Goal: Information Seeking & Learning: Find specific fact

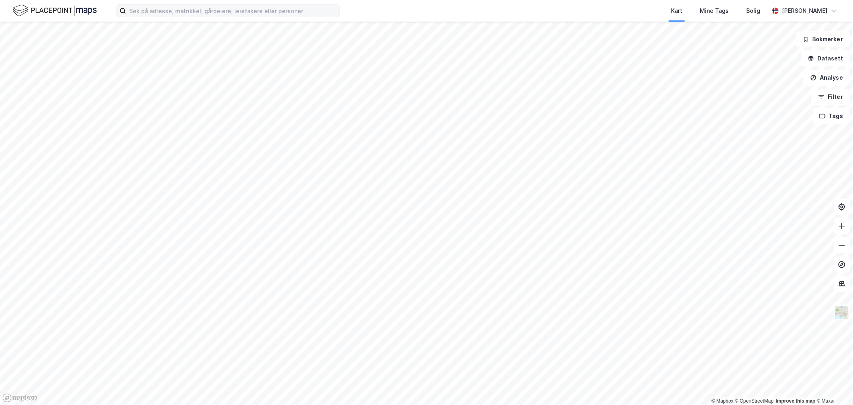
click at [145, 17] on label at bounding box center [228, 10] width 224 height 13
click at [145, 17] on input at bounding box center [233, 11] width 214 height 12
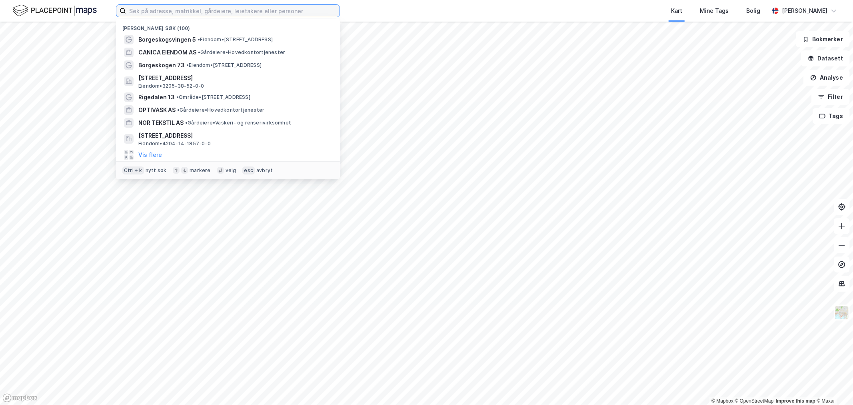
click at [146, 14] on input at bounding box center [233, 11] width 214 height 12
paste input "[STREET_ADDRESS]"
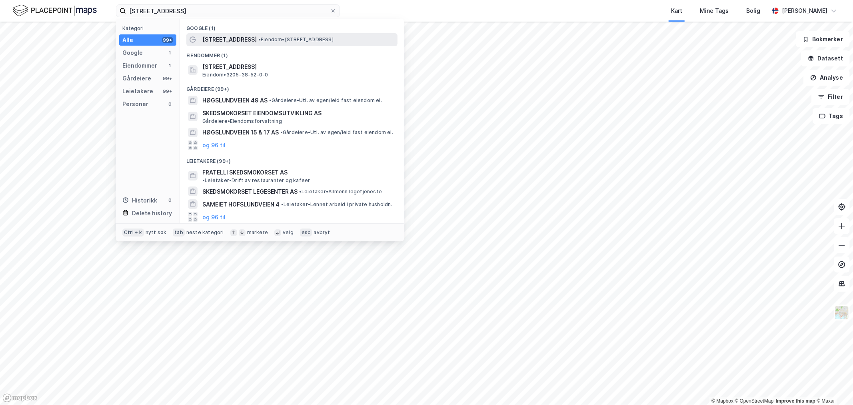
click at [247, 42] on span "[STREET_ADDRESS]" at bounding box center [229, 40] width 54 height 10
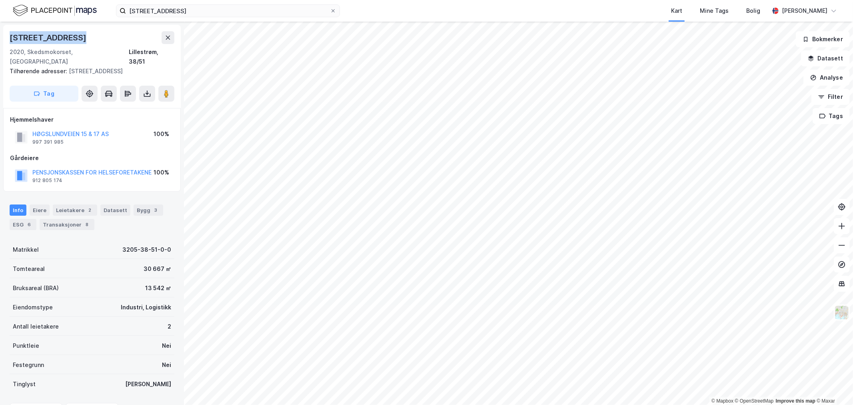
drag, startPoint x: 81, startPoint y: 35, endPoint x: 11, endPoint y: 41, distance: 70.3
click at [11, 41] on div "[STREET_ADDRESS]" at bounding box center [92, 37] width 165 height 13
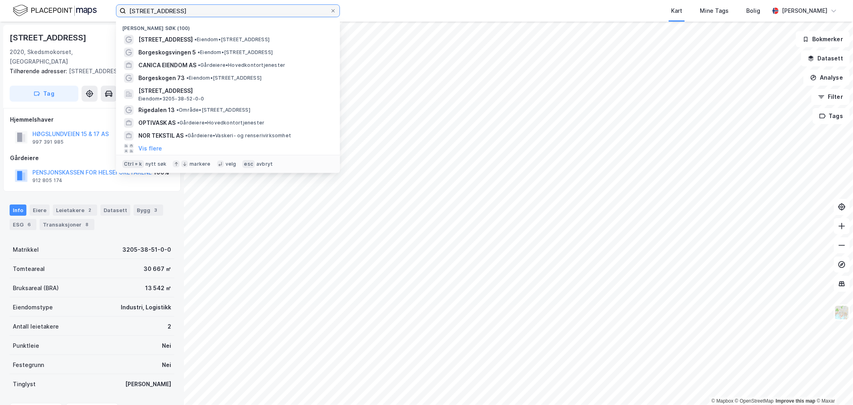
drag, startPoint x: 262, startPoint y: 8, endPoint x: 45, endPoint y: 10, distance: 216.4
click at [47, 10] on div "Høgslundveien 25, 2020 Skedsmokorset Nylige søk (100) [STREET_ADDRESS] • Eiendo…" at bounding box center [426, 11] width 853 height 22
paste input "[STREET_ADDRESS]"
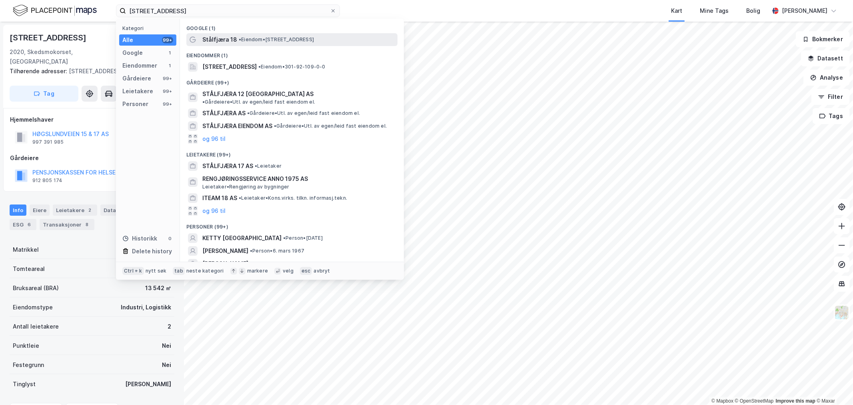
click at [262, 41] on span "• Eiendom • [STREET_ADDRESS]" at bounding box center [276, 39] width 75 height 6
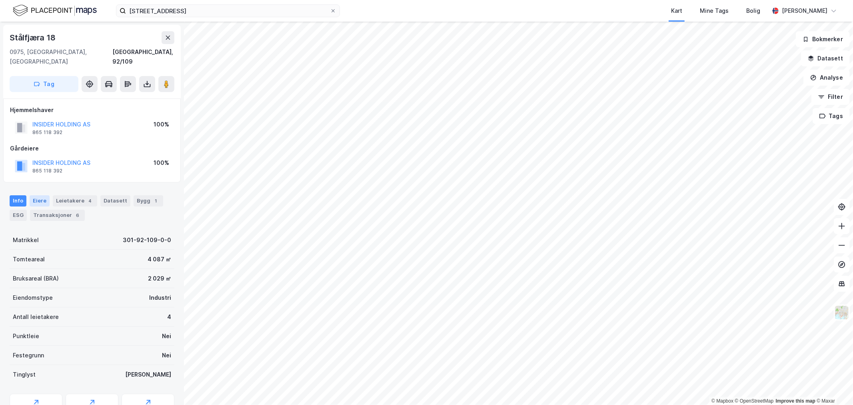
click at [45, 195] on div "Eiere" at bounding box center [40, 200] width 20 height 11
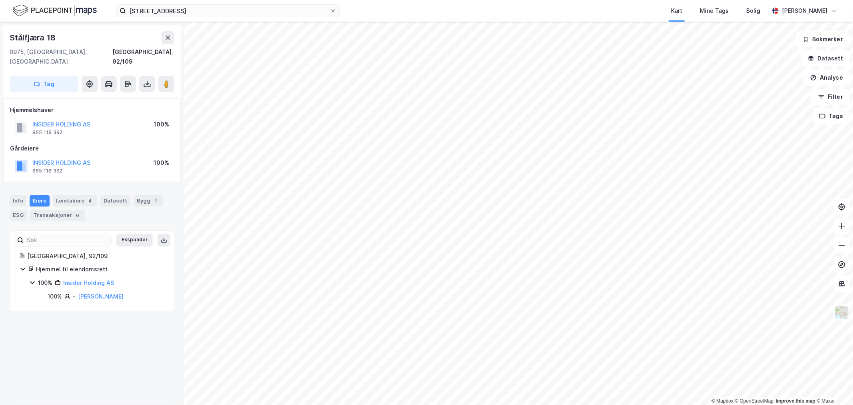
drag, startPoint x: 133, startPoint y: 288, endPoint x: 74, endPoint y: 288, distance: 58.4
click at [74, 292] on div "100% - [PERSON_NAME]" at bounding box center [106, 297] width 117 height 10
copy div "[PERSON_NAME]"
click at [128, 324] on div "Stålfjæra 18 [GEOGRAPHIC_DATA], 92/109 Tag Hjemmelshaver INSIDER HOLDING AS 865…" at bounding box center [92, 213] width 184 height 383
click at [68, 195] on div "Leietakere 4" at bounding box center [75, 200] width 44 height 11
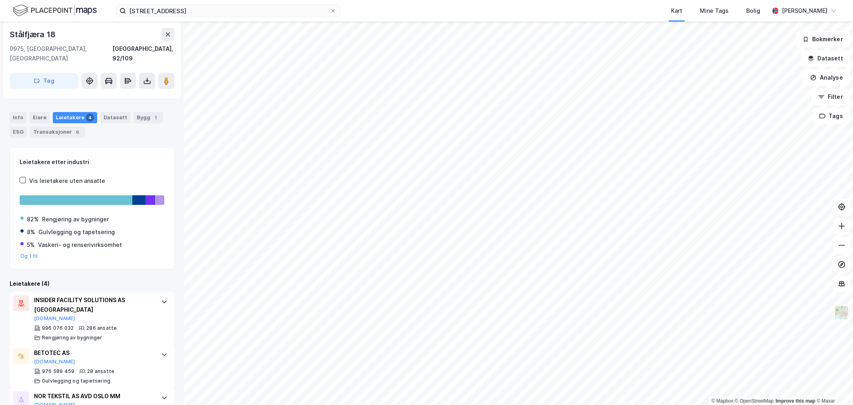
scroll to position [152, 0]
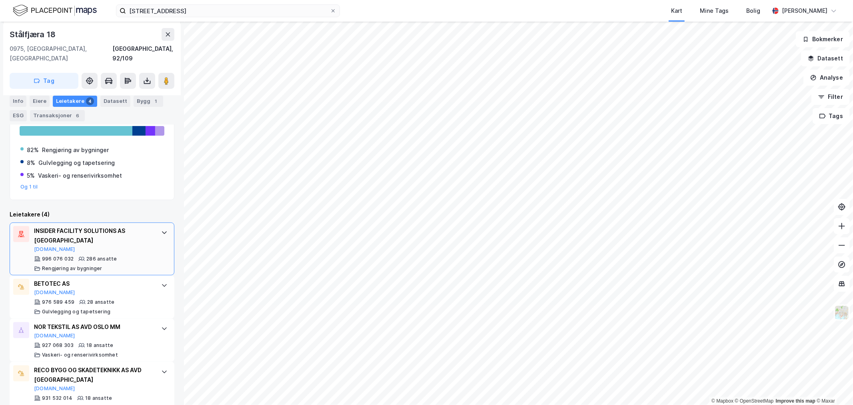
click at [162, 231] on icon at bounding box center [164, 232] width 5 height 3
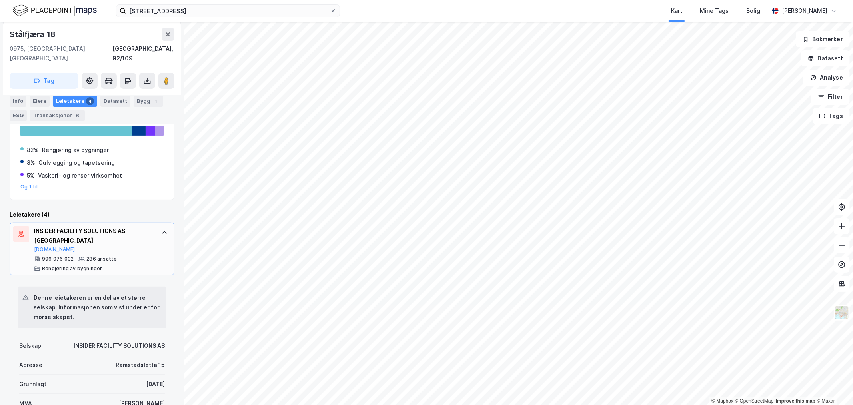
click at [162, 231] on icon at bounding box center [164, 232] width 5 height 3
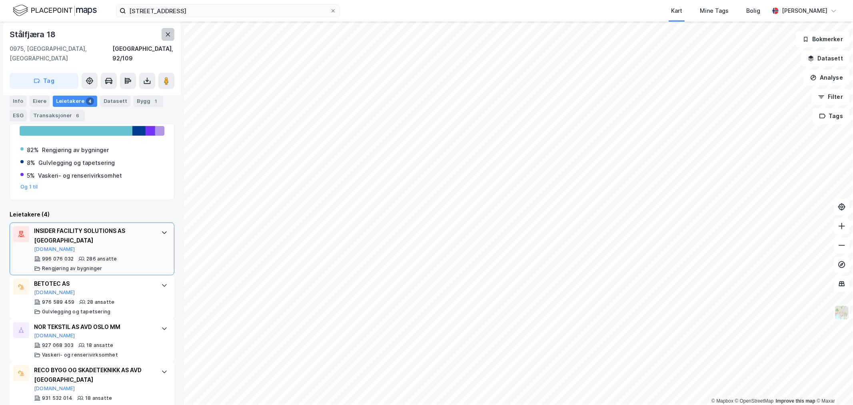
click at [169, 33] on icon at bounding box center [168, 34] width 4 height 4
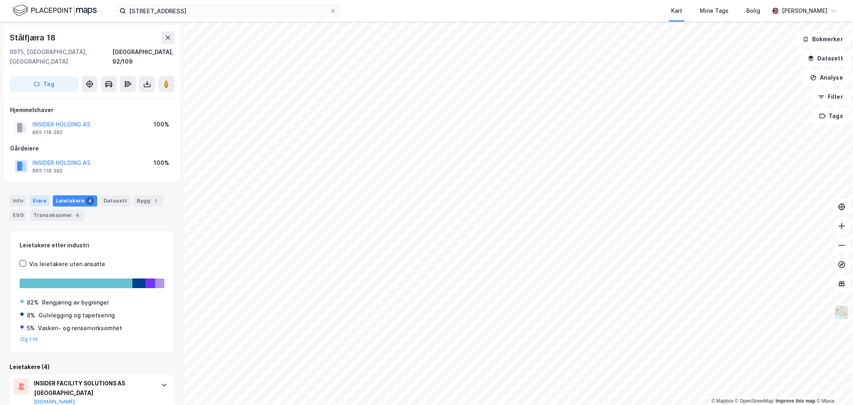
click at [37, 195] on div "Eiere" at bounding box center [40, 200] width 20 height 11
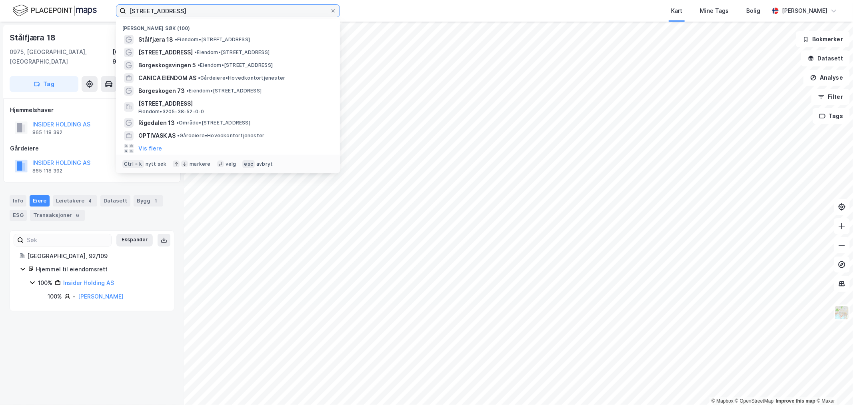
drag, startPoint x: 157, startPoint y: 10, endPoint x: 48, endPoint y: 22, distance: 109.9
click at [48, 22] on div "[STREET_ADDRESS] Nylige søk (100) Stålfjæra 18 • Eiendom • [STREET_ADDRESS] • E…" at bounding box center [426, 202] width 853 height 405
paste input "[STREET_ADDRESS]"
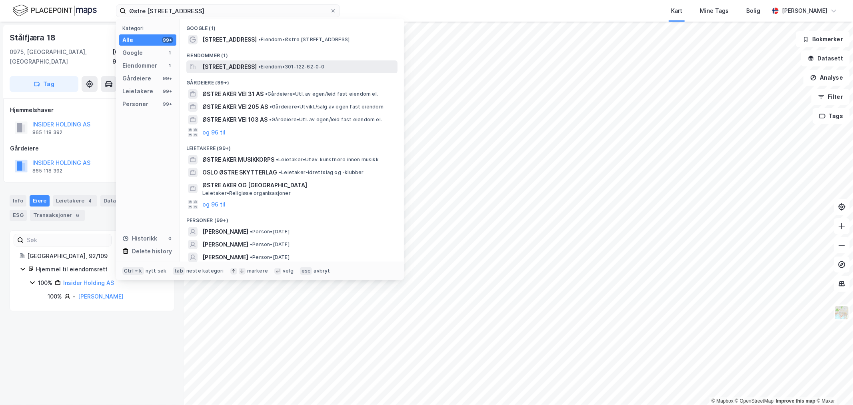
click at [254, 67] on span "[STREET_ADDRESS]" at bounding box center [229, 67] width 54 height 10
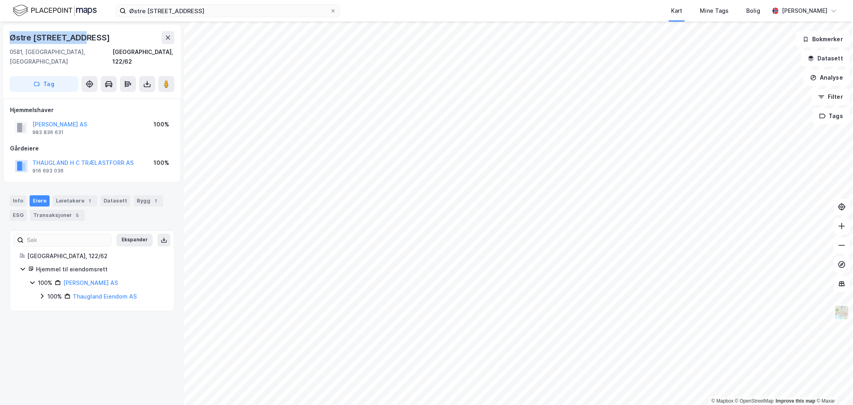
drag, startPoint x: 82, startPoint y: 38, endPoint x: 11, endPoint y: 37, distance: 71.2
click at [11, 37] on div "Østre [STREET_ADDRESS]" at bounding box center [92, 37] width 165 height 13
copy div "Østre [STREET_ADDRESS]"
drag, startPoint x: 137, startPoint y: 154, endPoint x: 33, endPoint y: 156, distance: 103.6
click at [33, 156] on div "THAUGLAND H C TRÆLASTFORR AS 916 693 036 100%" at bounding box center [92, 165] width 164 height 19
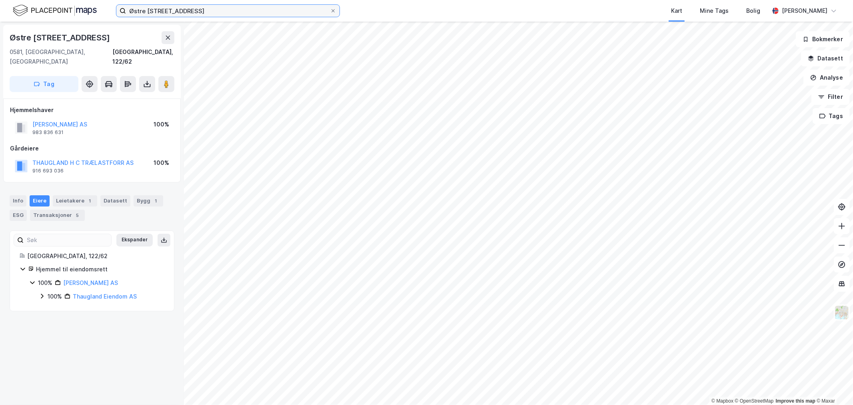
drag, startPoint x: 252, startPoint y: 9, endPoint x: -2, endPoint y: 10, distance: 254.4
click at [0, 10] on html "[STREET_ADDRESS][GEOGRAPHIC_DATA] Tags Bolig [PERSON_NAME] © Mapbox © OpenStree…" at bounding box center [426, 202] width 853 height 405
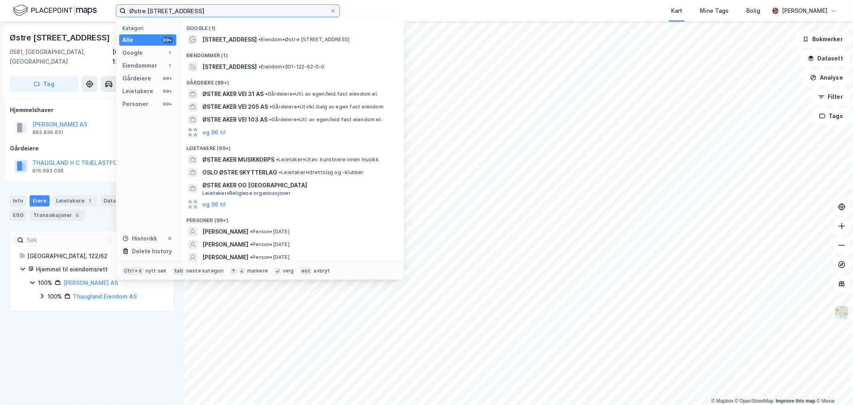
paste input "[STREET_ADDRESS]"
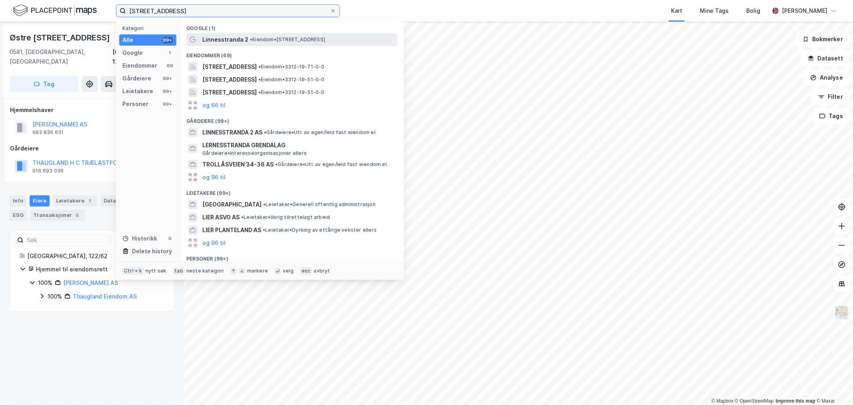
type input "[STREET_ADDRESS]"
click at [251, 39] on span "•" at bounding box center [251, 39] width 2 height 6
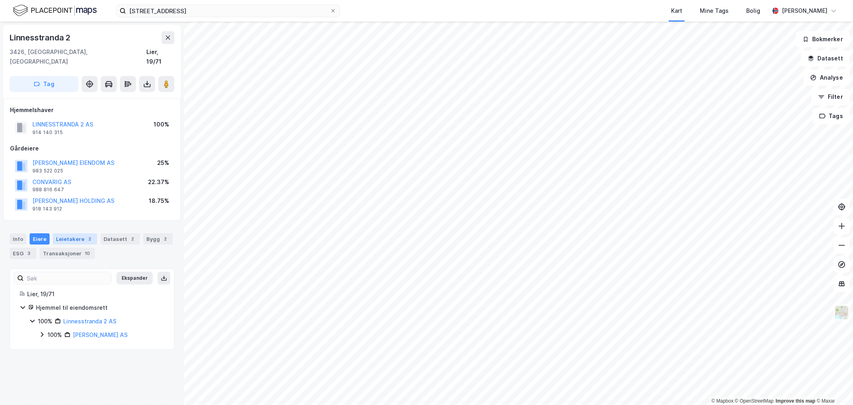
click at [76, 233] on div "Leietakere 2" at bounding box center [75, 238] width 44 height 11
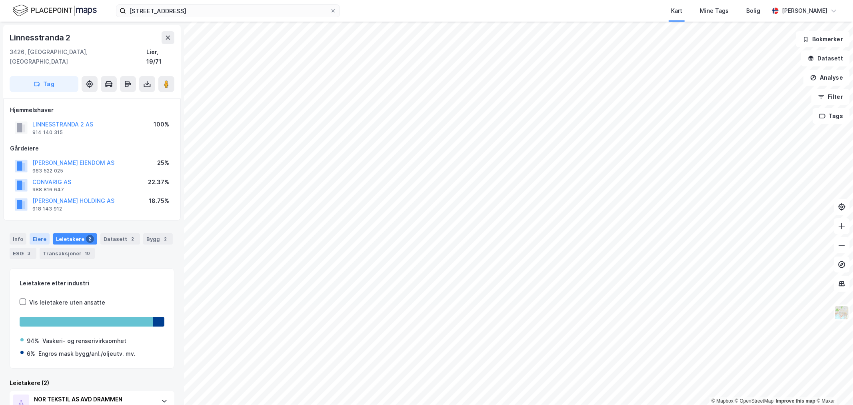
click at [34, 233] on div "Eiere" at bounding box center [40, 238] width 20 height 11
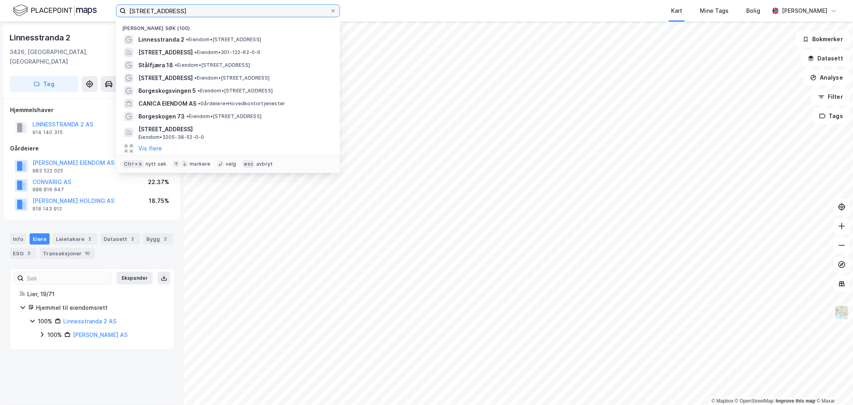
drag, startPoint x: 219, startPoint y: 14, endPoint x: 42, endPoint y: 19, distance: 176.9
click at [42, 19] on div "[STREET_ADDRESS] Nylige søk (100) Linnesstranda 2 • Eiendom • [STREET_ADDRESS] …" at bounding box center [426, 11] width 853 height 22
paste input "[STREET_ADDRESS]"
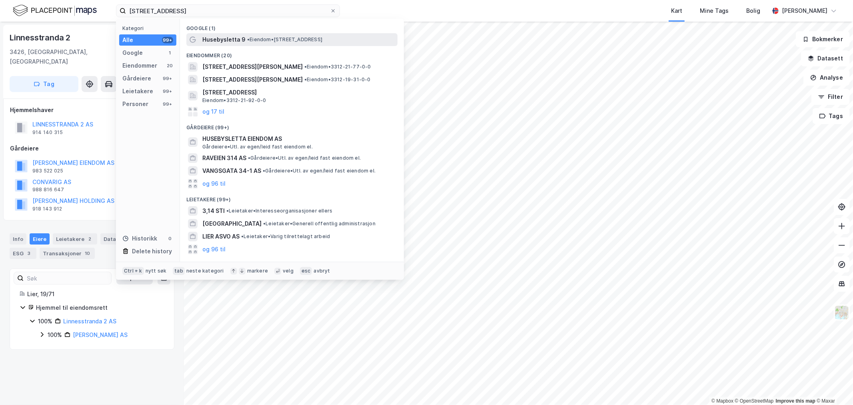
click at [253, 38] on span "• Eiendom • [STREET_ADDRESS]" at bounding box center [284, 39] width 75 height 6
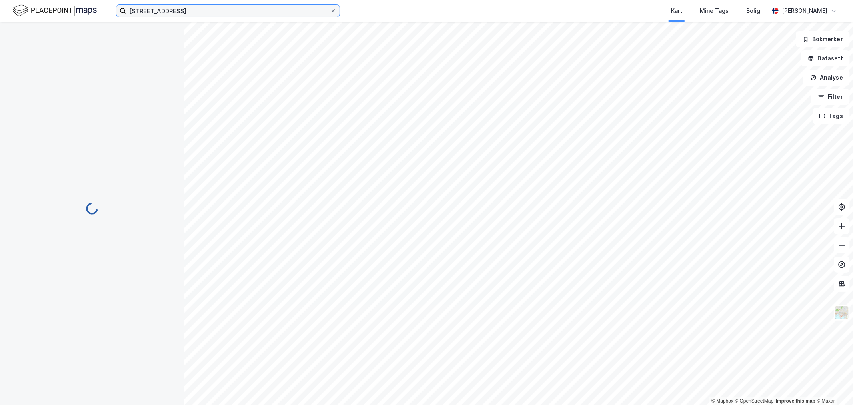
click at [213, 13] on input "[STREET_ADDRESS]" at bounding box center [228, 11] width 204 height 12
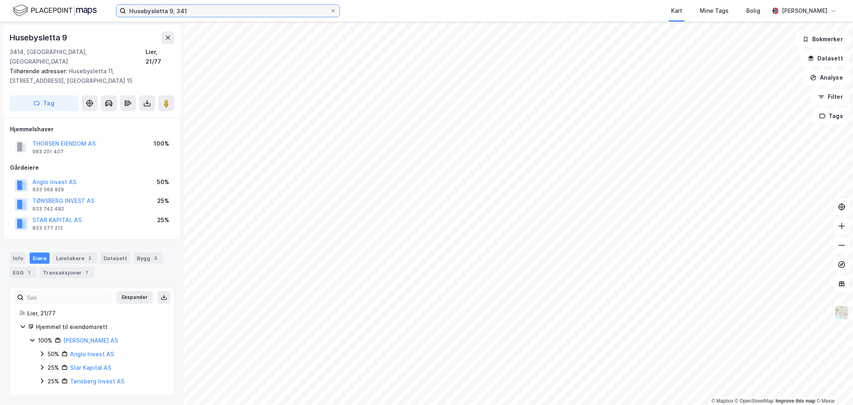
drag, startPoint x: 216, startPoint y: 11, endPoint x: 53, endPoint y: 8, distance: 163.2
click at [53, 8] on div "Husebysletta 9, 341 Kart Mine Tags Bolig [PERSON_NAME]" at bounding box center [426, 11] width 853 height 22
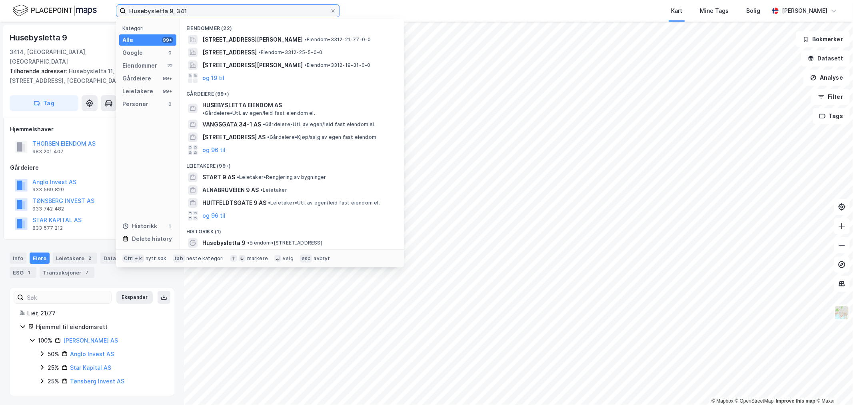
paste input "Nedre [STREET_ADDRESS]"
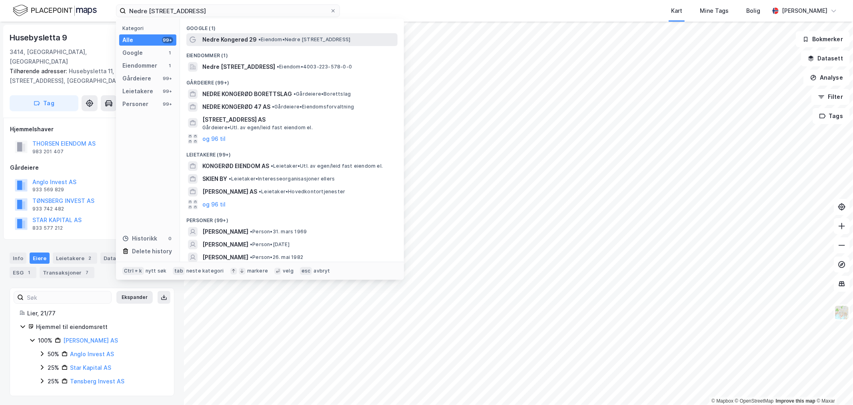
click at [269, 43] on div "Nedre Kongerød 29 • Eiendom • Nedre [STREET_ADDRESS]" at bounding box center [299, 40] width 194 height 10
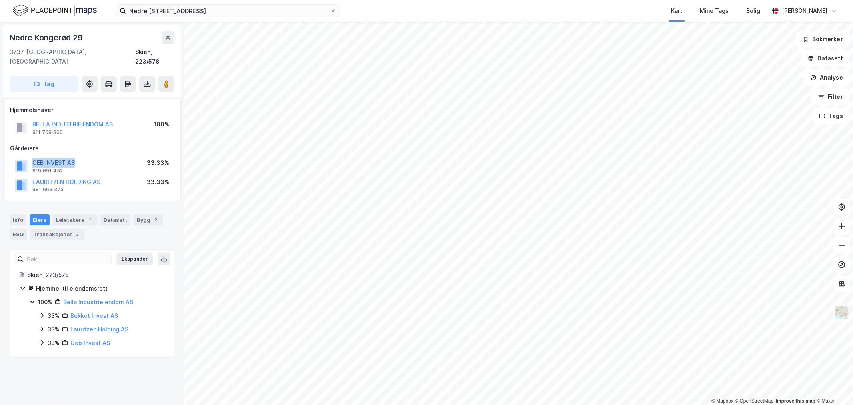
drag, startPoint x: 80, startPoint y: 155, endPoint x: 33, endPoint y: 154, distance: 47.2
click at [33, 156] on div "OEB INVEST AS 819 691 452 33.33%" at bounding box center [92, 165] width 164 height 19
copy button "OEB INVEST AS"
drag, startPoint x: 106, startPoint y: 170, endPoint x: 34, endPoint y: 174, distance: 72.9
click at [34, 176] on div "LAURITZEN HOLDING AS 981 663 373 33.33%" at bounding box center [92, 185] width 164 height 19
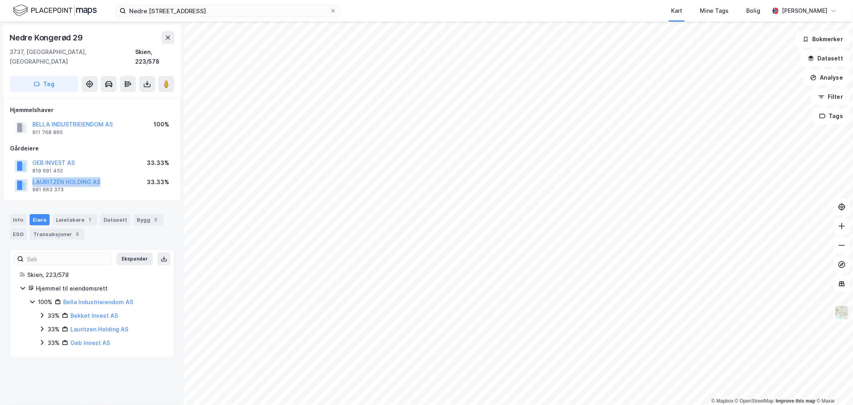
copy button "LAURITZEN HOLDING AS"
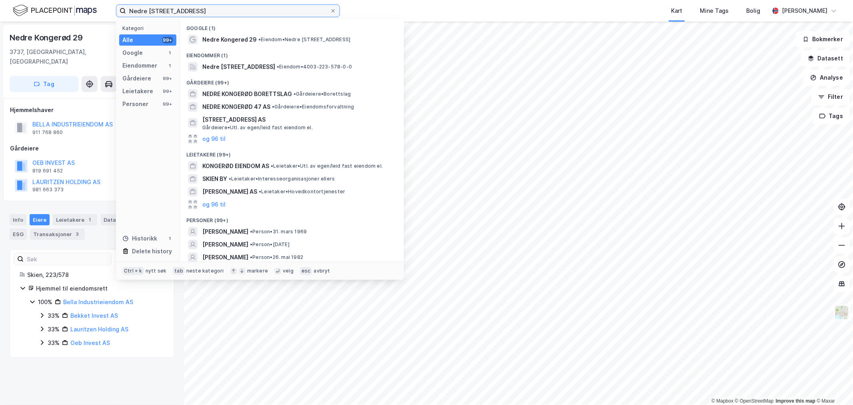
drag, startPoint x: 222, startPoint y: 11, endPoint x: 17, endPoint y: 5, distance: 205.3
click at [19, 5] on div "Nedre Kongerød 29, 3737 Skien Kategori Alle 99+ Google 1 Eiendommer 1 Gårdeiere…" at bounding box center [426, 11] width 853 height 22
paste input "[STREET_ADDRESS]"
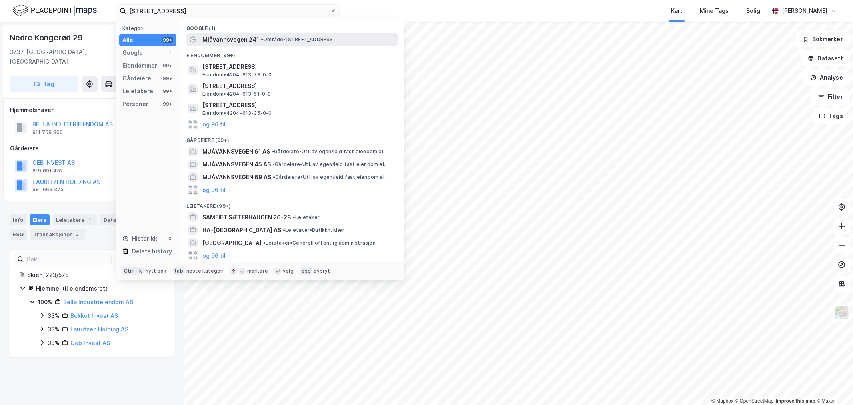
click at [261, 41] on span "•" at bounding box center [262, 39] width 2 height 6
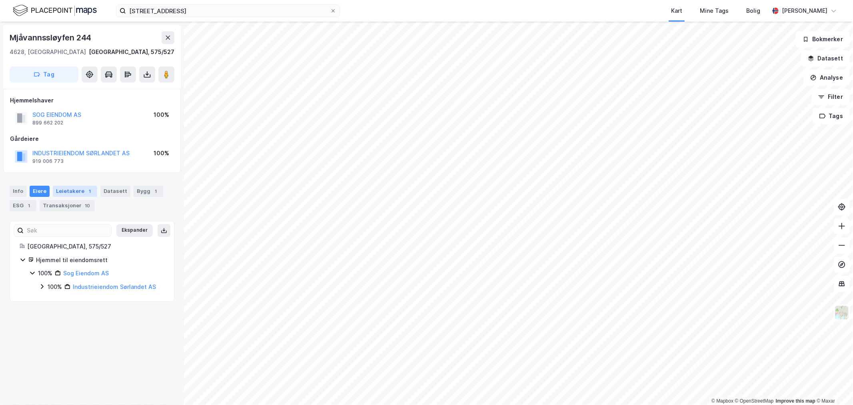
click at [73, 187] on div "Leietakere 1" at bounding box center [75, 191] width 44 height 11
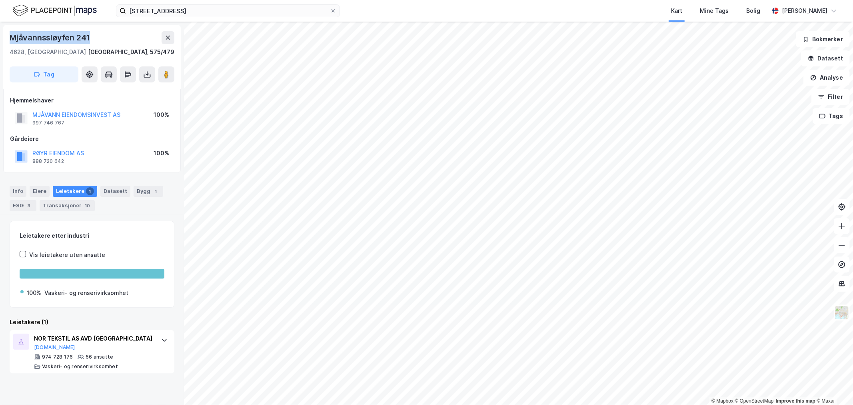
drag, startPoint x: 100, startPoint y: 36, endPoint x: 11, endPoint y: 37, distance: 89.2
click at [11, 37] on div "Mjåvannssløyfen 241" at bounding box center [92, 37] width 165 height 13
copy div "Mjåvannssløyfen 241"
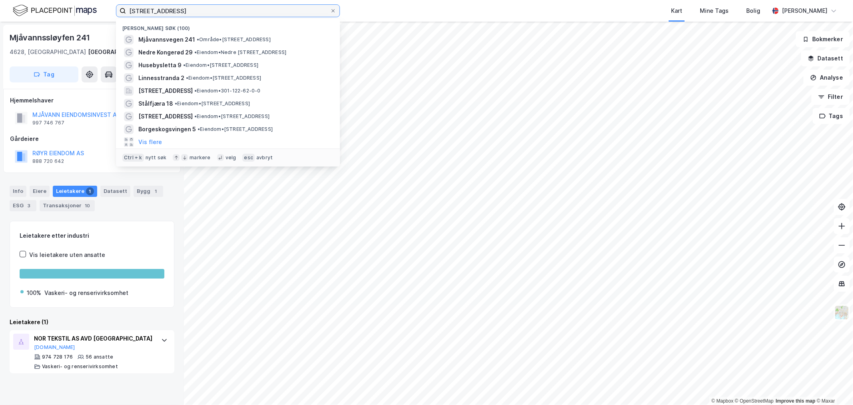
drag, startPoint x: 250, startPoint y: 12, endPoint x: 68, endPoint y: 11, distance: 181.6
click at [68, 11] on div "Mjåvannsvegen 241, 4628 [GEOGRAPHIC_DATA] Nylige søk (100) [GEOGRAPHIC_DATA] 24…" at bounding box center [426, 11] width 853 height 22
paste input "[STREET_ADDRESS]"
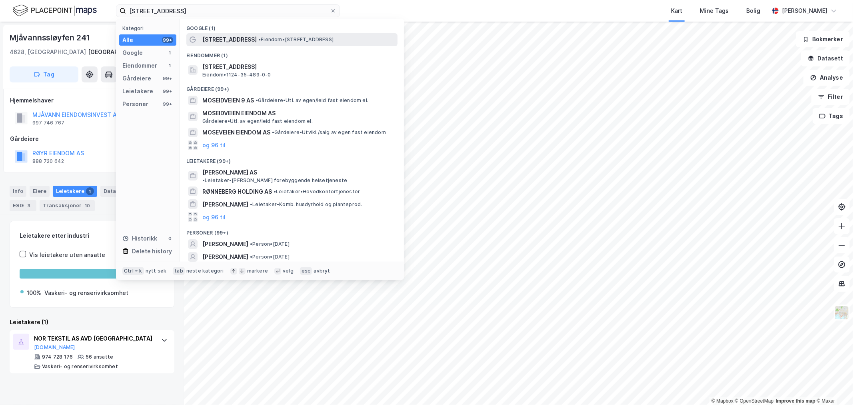
click at [334, 39] on span "• Eiendom • [STREET_ADDRESS]" at bounding box center [295, 39] width 75 height 6
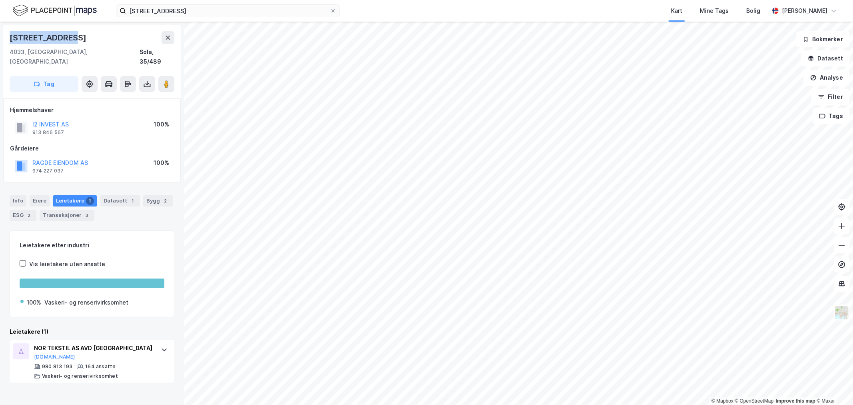
drag, startPoint x: 80, startPoint y: 31, endPoint x: 9, endPoint y: 39, distance: 71.7
click at [9, 39] on div "[STREET_ADDRESS]" at bounding box center [92, 62] width 178 height 74
copy div "[STREET_ADDRESS]"
drag, startPoint x: 99, startPoint y: 152, endPoint x: 10, endPoint y: 150, distance: 89.2
click at [37, 156] on div "RAGDE EIENDOM AS 974 227 037 100%" at bounding box center [92, 165] width 164 height 19
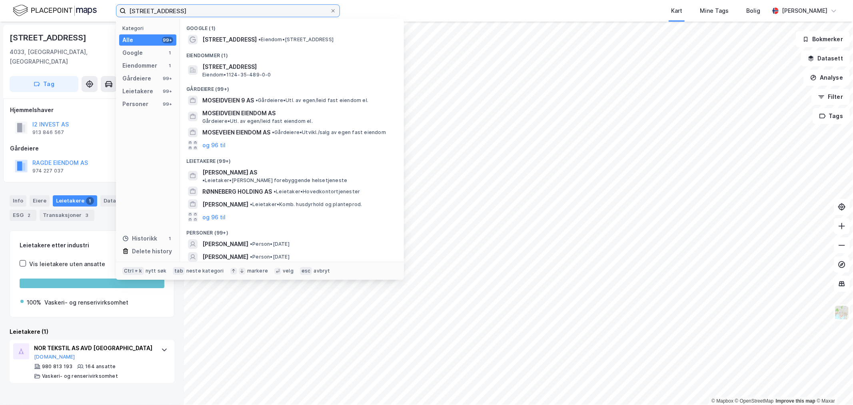
drag, startPoint x: 244, startPoint y: 13, endPoint x: -2, endPoint y: 10, distance: 246.4
click at [0, 10] on html "[STREET_ADDRESS] Kategori Alle 99+ Google 1 Eiendommer 1 Gårdeiere 99+ Leietake…" at bounding box center [426, 202] width 853 height 405
paste input "[STREET_ADDRESS]"
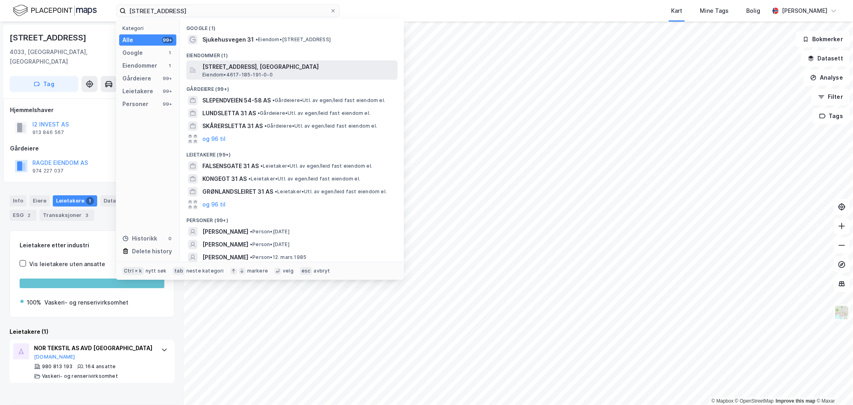
click at [241, 64] on span "[STREET_ADDRESS], [GEOGRAPHIC_DATA]" at bounding box center [298, 67] width 192 height 10
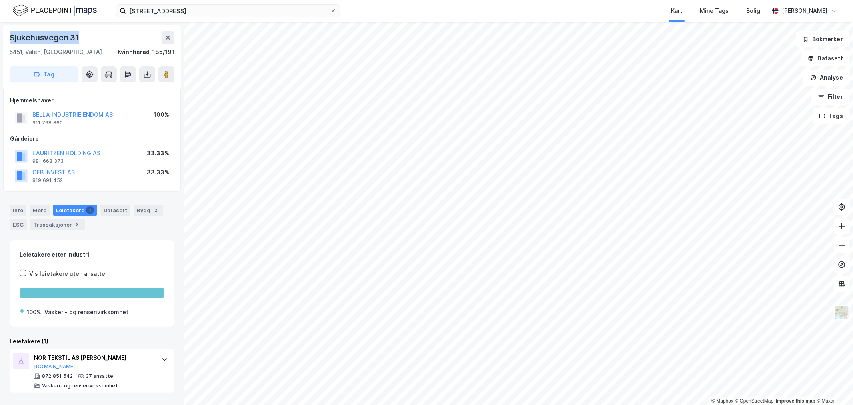
drag, startPoint x: 78, startPoint y: 36, endPoint x: 10, endPoint y: 35, distance: 67.2
click at [10, 35] on div "Sjukehusvegen 31" at bounding box center [45, 37] width 71 height 13
copy div "Sjukehusvegen 31"
drag, startPoint x: 106, startPoint y: 150, endPoint x: 27, endPoint y: 147, distance: 78.5
click at [27, 147] on div "LAURITZEN HOLDING AS 981 663 373 33.33%" at bounding box center [92, 156] width 164 height 19
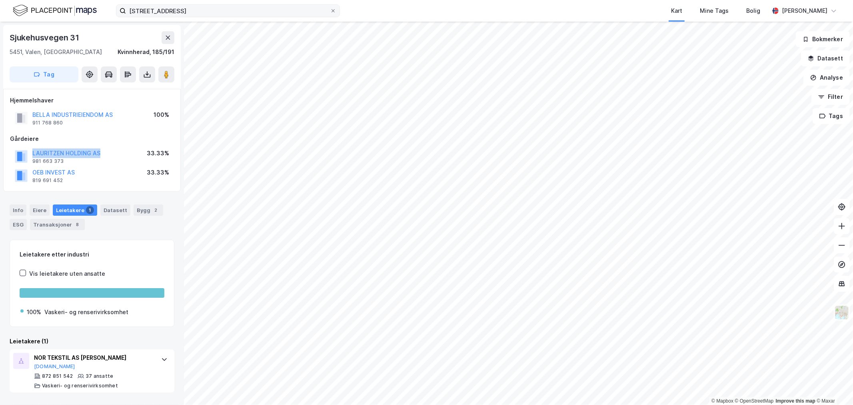
copy button "LAURITZEN HOLDING AS"
click at [21, 209] on div "Info" at bounding box center [18, 209] width 17 height 11
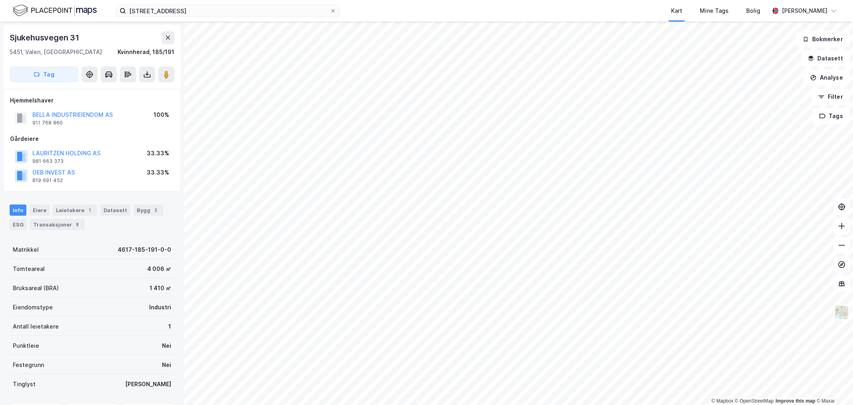
click at [21, 209] on div "Info" at bounding box center [18, 209] width 17 height 11
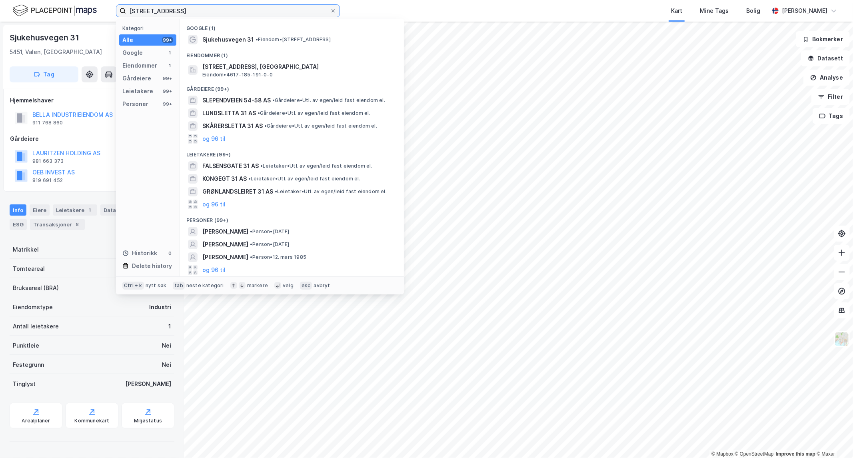
drag, startPoint x: 225, startPoint y: 10, endPoint x: 0, endPoint y: -21, distance: 227.3
click at [0, 0] on html "Sjukehusvegen 31, 5451 Valen Kategori Alle 99+ Google 1 Eiendommer 1 Gårdeiere …" at bounding box center [426, 229] width 853 height 458
paste input "Nedre Kongerød 29"
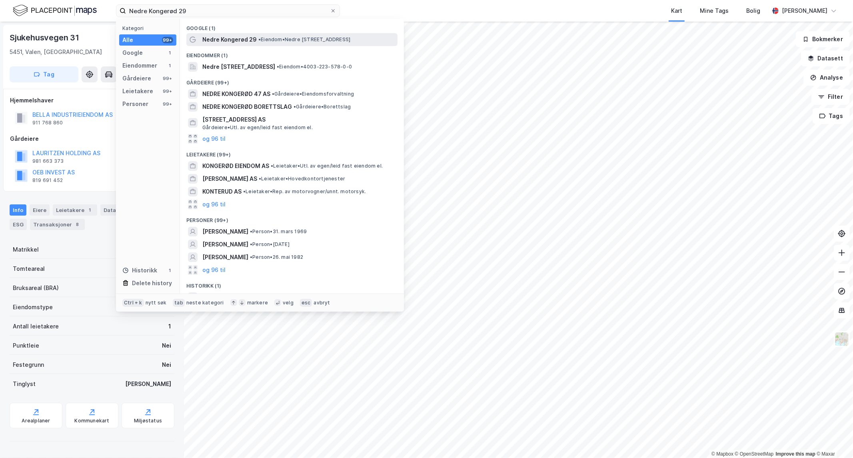
click at [272, 40] on span "• Eiendom • Nedre [STREET_ADDRESS]" at bounding box center [304, 39] width 92 height 6
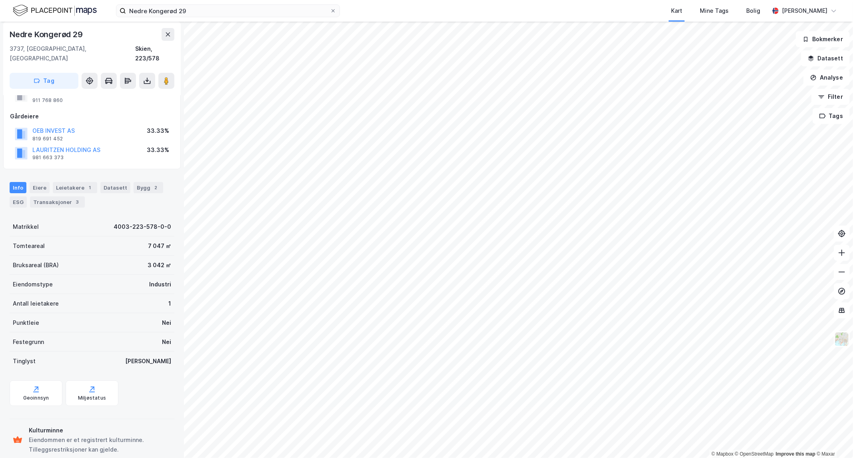
scroll to position [32, 0]
drag, startPoint x: 84, startPoint y: 31, endPoint x: 0, endPoint y: 33, distance: 84.4
click at [0, 33] on div "Nedre Kongerød 29 3737, Skien, [GEOGRAPHIC_DATA] Skien, 223/578 Tag Hjemmelshav…" at bounding box center [92, 240] width 184 height 436
click at [96, 34] on div "Nedre Kongerød 29" at bounding box center [92, 34] width 165 height 13
drag, startPoint x: 82, startPoint y: 31, endPoint x: 9, endPoint y: 34, distance: 73.2
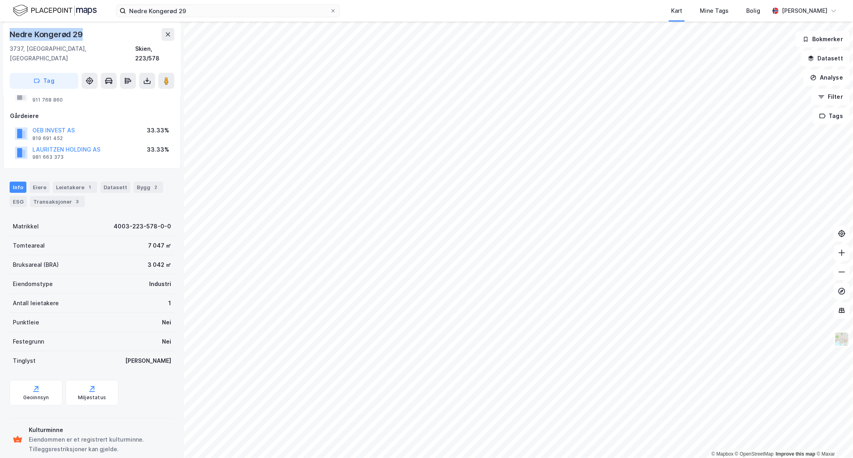
click at [10, 34] on div "Nedre Kongerød 29" at bounding box center [47, 34] width 75 height 13
copy div "Nedre Kongerød 29"
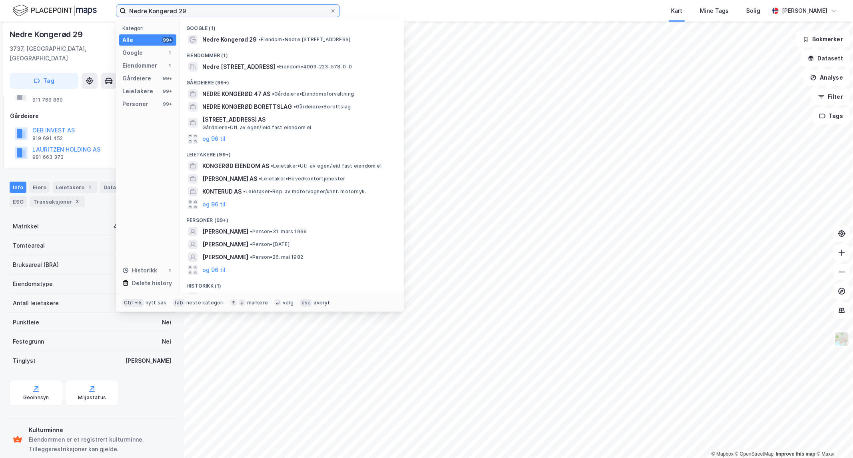
drag, startPoint x: 206, startPoint y: 10, endPoint x: 17, endPoint y: 7, distance: 188.8
click at [17, 7] on div "Nedre Kongerød 29 Kategori Alle 99+ Google 1 Eiendommer 1 Gårdeiere 99+ Leietak…" at bounding box center [426, 11] width 853 height 22
paste input "[STREET_ADDRESS]"
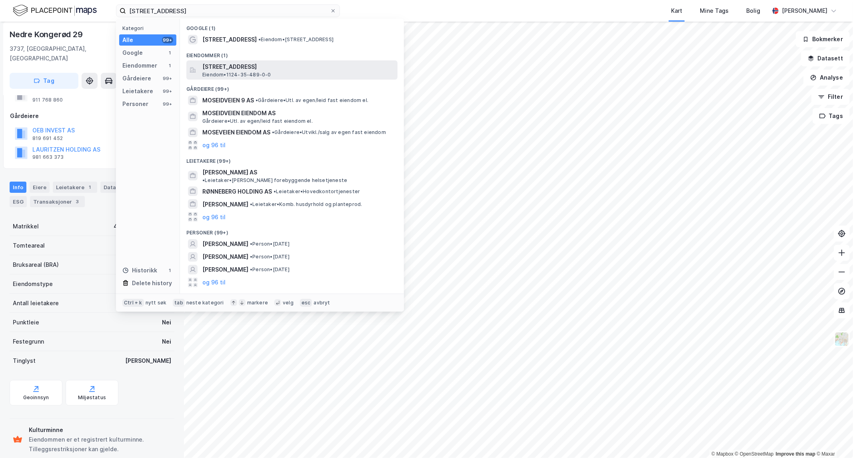
click at [270, 67] on span "[STREET_ADDRESS]" at bounding box center [298, 67] width 192 height 10
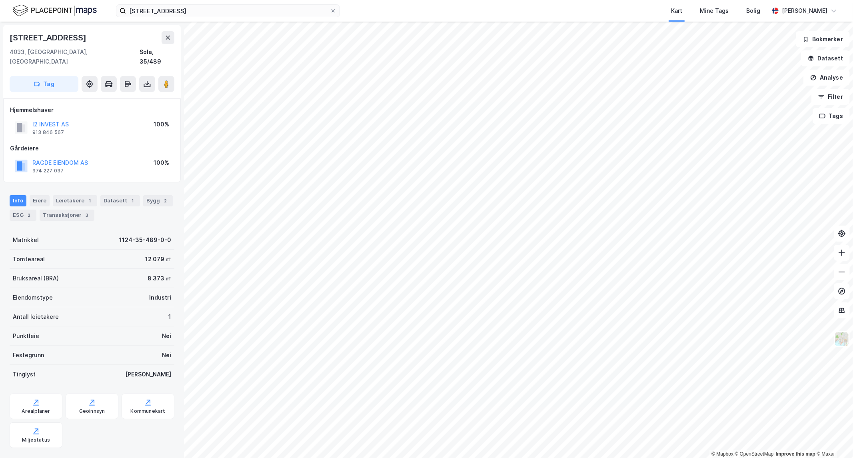
scroll to position [6, 0]
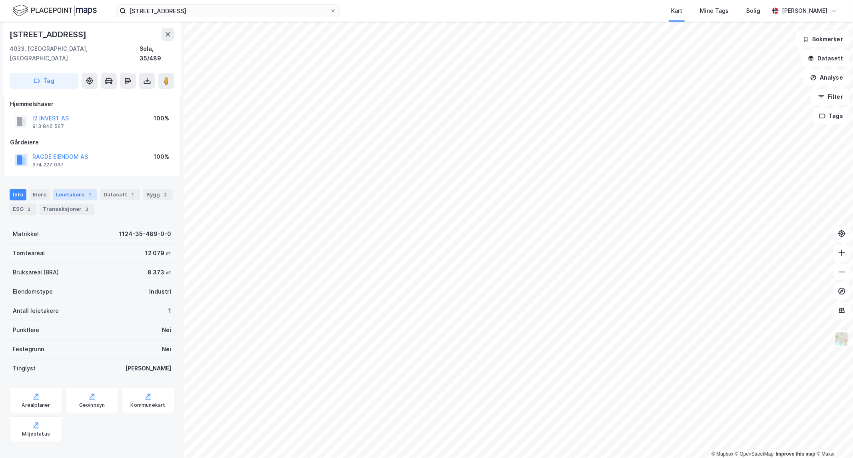
click at [86, 191] on div "1" at bounding box center [90, 195] width 8 height 8
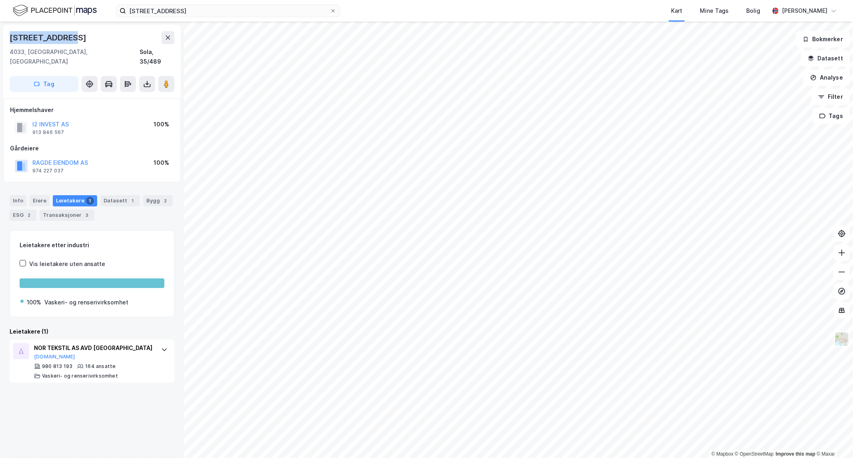
drag, startPoint x: 75, startPoint y: 38, endPoint x: 0, endPoint y: 34, distance: 74.9
click at [0, 34] on div "[STREET_ADDRESS], [GEOGRAPHIC_DATA], 35/489 Tag Hjemmelshaver I2 INVEST AS 913 …" at bounding box center [92, 240] width 184 height 436
copy div "[STREET_ADDRESS]"
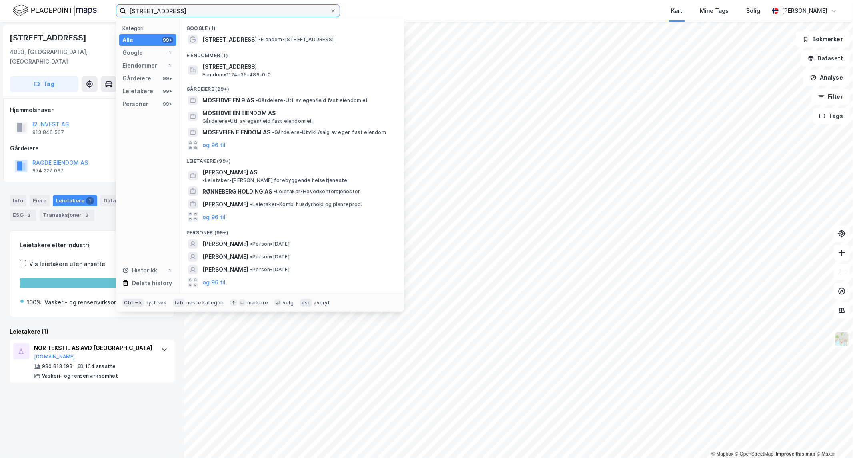
drag, startPoint x: 250, startPoint y: 8, endPoint x: 30, endPoint y: -6, distance: 220.9
click at [30, 0] on html "[STREET_ADDRESS] Kategori Alle 99+ Google 1 Eiendommer 1 Gårdeiere 99+ Leietake…" at bounding box center [426, 229] width 853 height 458
paste input "[STREET_ADDRESS]"
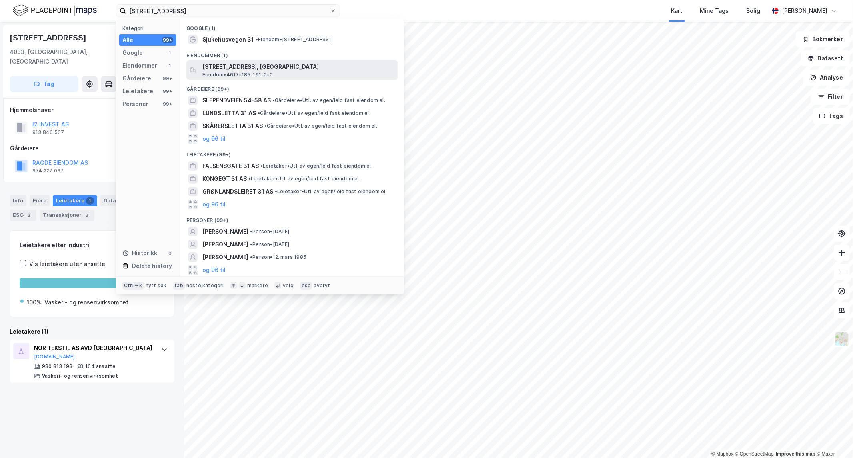
click at [270, 70] on span "[STREET_ADDRESS], [GEOGRAPHIC_DATA]" at bounding box center [298, 67] width 192 height 10
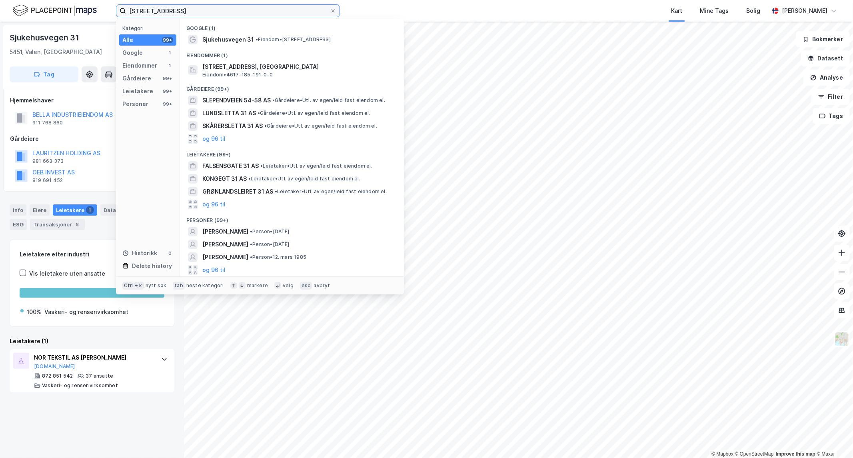
drag, startPoint x: 226, startPoint y: 8, endPoint x: 31, endPoint y: -9, distance: 195.6
click at [31, 0] on html "Sjukehusvegen 31, 5451 Valen Kategori Alle 99+ Google 1 Eiendommer 1 Gårdeiere …" at bounding box center [426, 229] width 853 height 458
paste input "Hylkjeflaten [STREET_ADDRESS]"
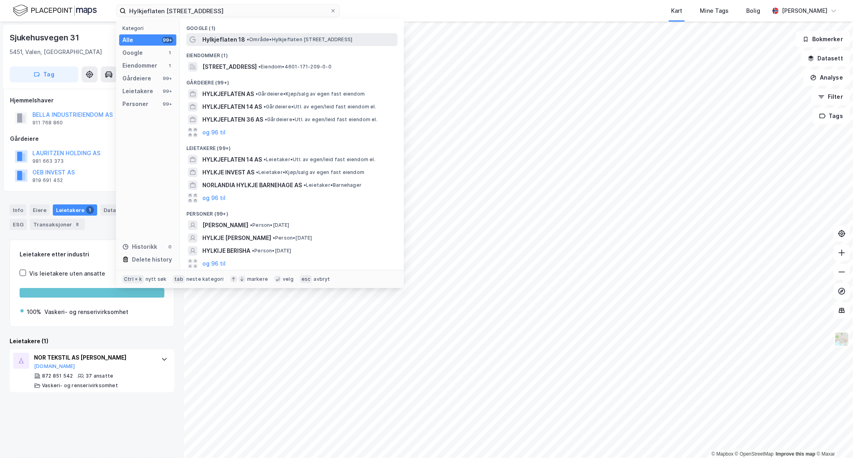
click at [256, 38] on span "• Område • [STREET_ADDRESS]" at bounding box center [300, 39] width 106 height 6
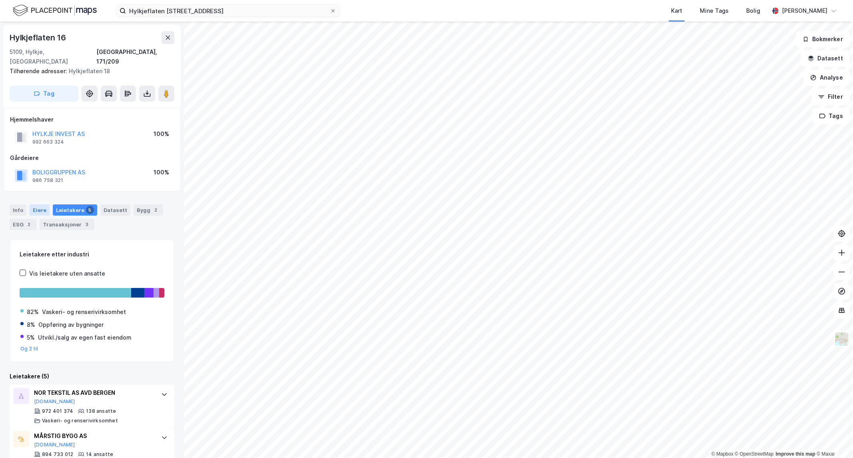
click at [39, 204] on div "Eiere" at bounding box center [40, 209] width 20 height 11
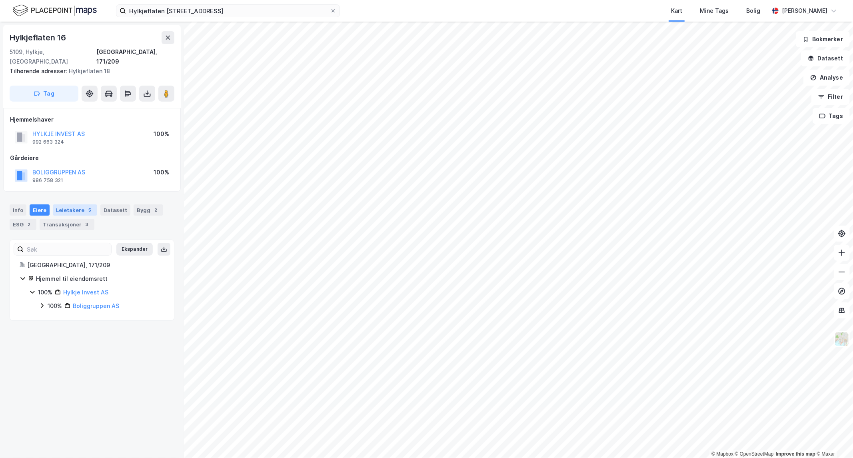
click at [64, 204] on div "Leietakere 5" at bounding box center [75, 209] width 44 height 11
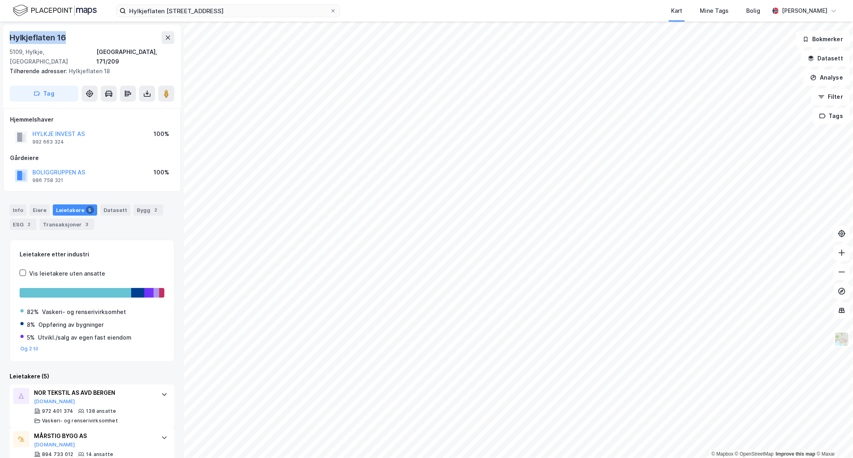
drag, startPoint x: 73, startPoint y: 35, endPoint x: 2, endPoint y: 30, distance: 71.4
click at [2, 30] on div "Hylkjeflaten 16 5109, Hylkje, [GEOGRAPHIC_DATA], 171/209 Tilhørende adresser: H…" at bounding box center [92, 240] width 184 height 436
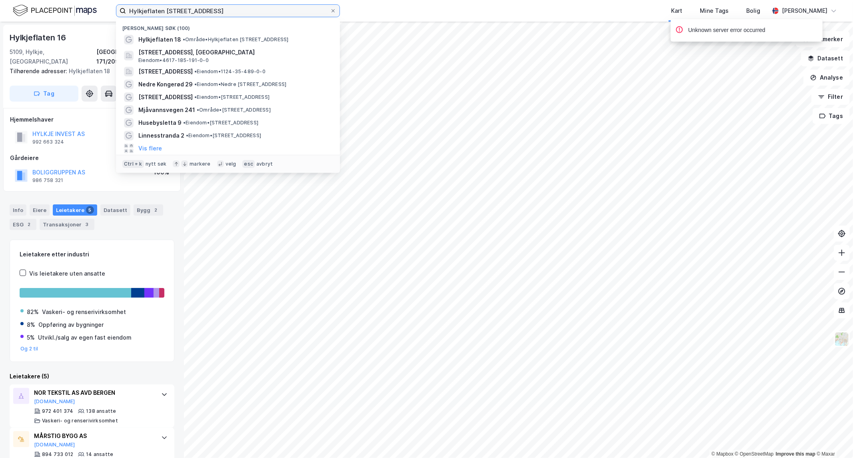
drag, startPoint x: 230, startPoint y: 15, endPoint x: 41, endPoint y: 19, distance: 188.5
click at [41, 19] on div "Hylkjeflaten 18, 5109 Hylkje Nylige søk (100) Hylkjeflaten 18 • Område • [STREE…" at bounding box center [426, 11] width 853 height 22
paste input "[STREET_ADDRESS]"
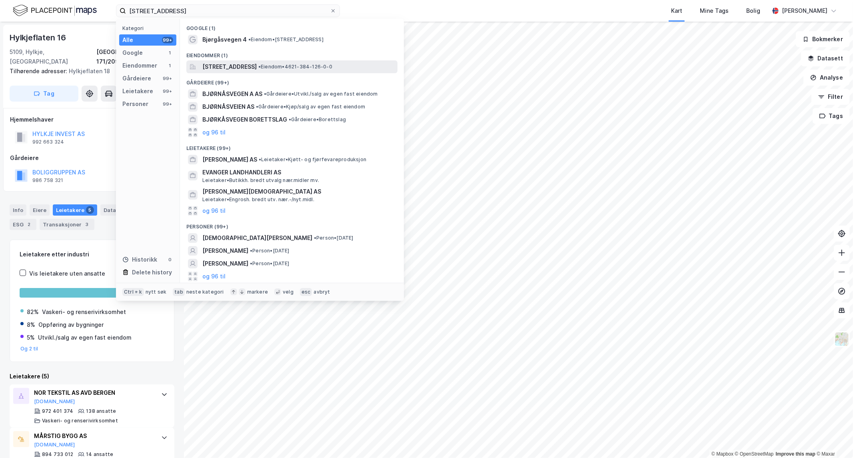
click at [257, 67] on span "[STREET_ADDRESS]" at bounding box center [229, 67] width 54 height 10
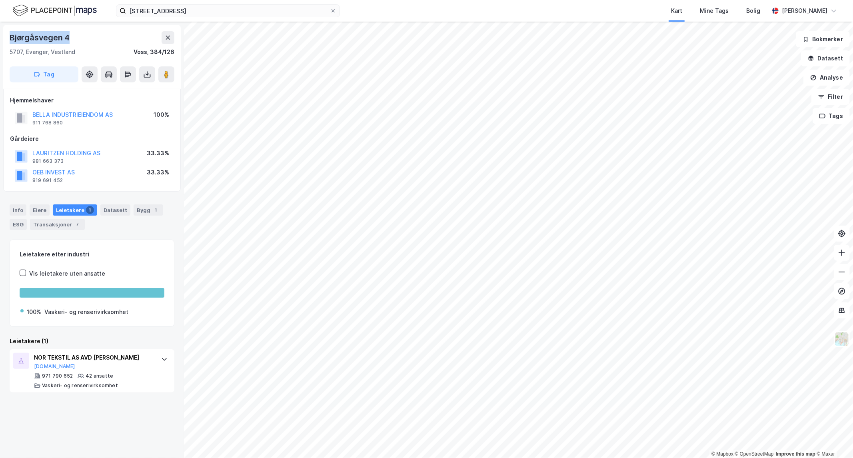
drag, startPoint x: 80, startPoint y: 38, endPoint x: 7, endPoint y: 34, distance: 73.3
click at [7, 34] on div "[STREET_ADDRESS], Vestland Voss, 384/126 Tag" at bounding box center [92, 57] width 178 height 64
click at [19, 208] on div "Info" at bounding box center [18, 209] width 17 height 11
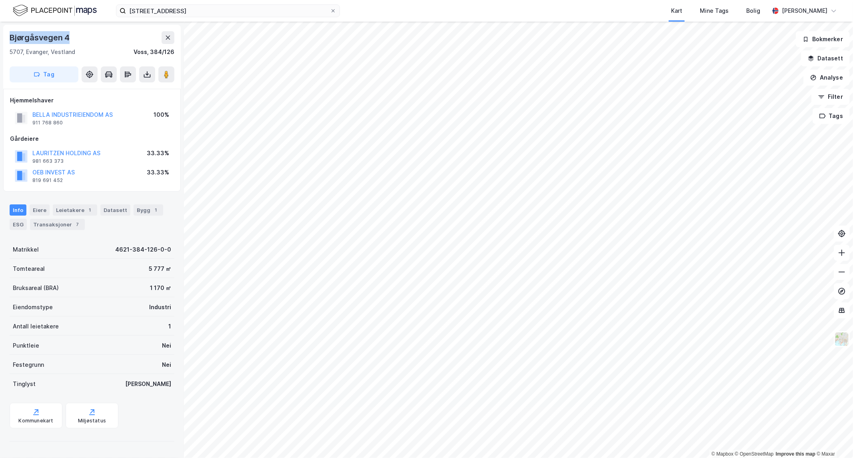
drag, startPoint x: 79, startPoint y: 35, endPoint x: 10, endPoint y: 34, distance: 68.8
click at [10, 34] on div "Bjørgåsvegen 4" at bounding box center [92, 37] width 165 height 13
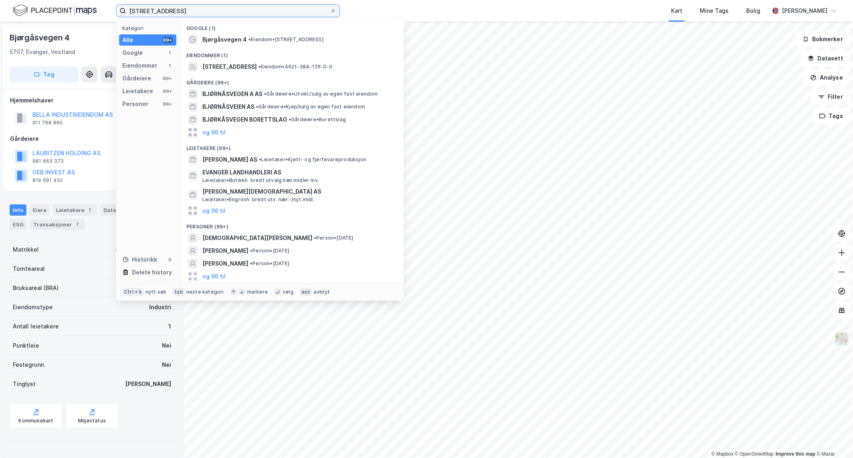
drag, startPoint x: 236, startPoint y: 13, endPoint x: 0, endPoint y: 17, distance: 236.1
click at [0, 17] on div "Bjørgåsvegen 4, 5707 Evanger Kategori Alle 99+ Google 1 Eiendommer 1 Gårdeiere …" at bounding box center [426, 11] width 853 height 22
paste input "[STREET_ADDRESS]"
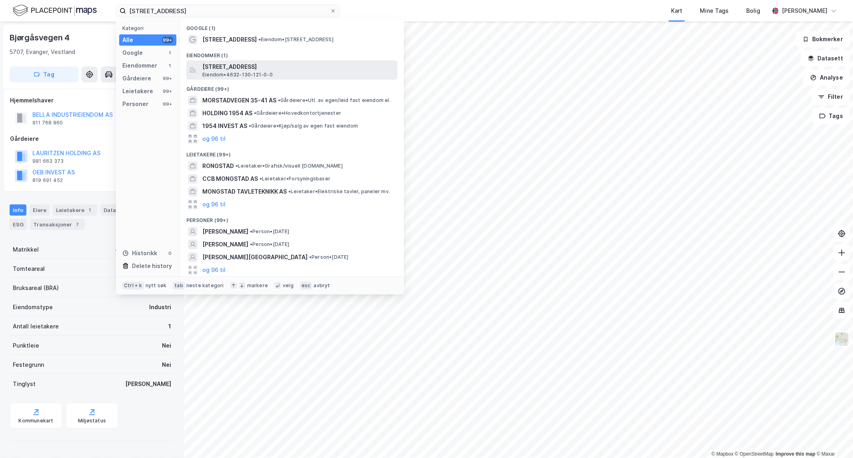
click at [273, 68] on span "[STREET_ADDRESS]" at bounding box center [298, 67] width 192 height 10
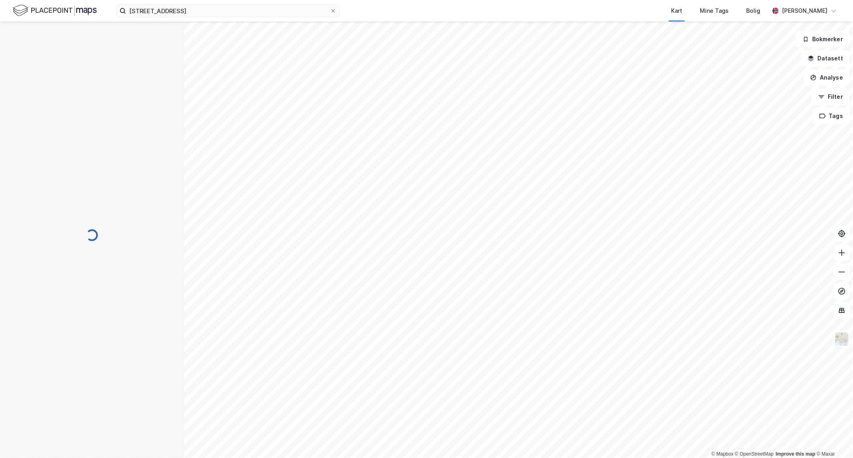
scroll to position [2, 0]
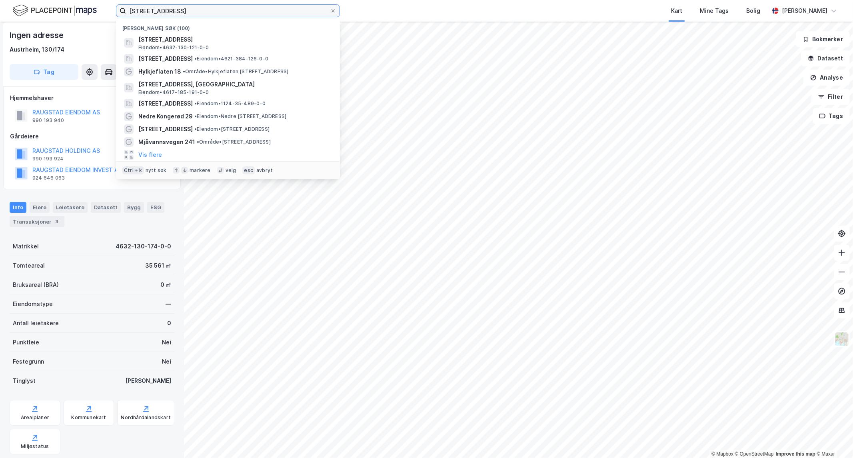
drag, startPoint x: 243, startPoint y: 11, endPoint x: 10, endPoint y: -1, distance: 232.7
click at [10, 0] on html "[STREET_ADDRESS] Nylige søk (100) [STREET_ADDRESS] Eiendom • 4632-130-121-0-0 […" at bounding box center [426, 229] width 853 height 458
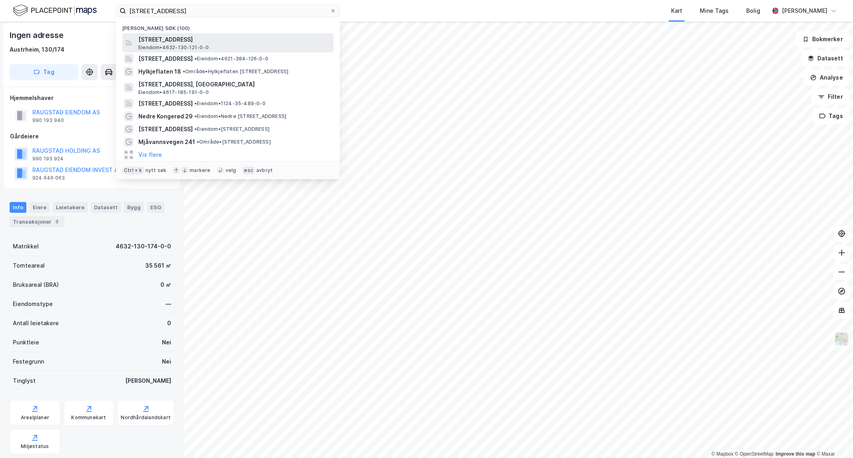
click at [224, 44] on div "[STREET_ADDRESS] Eiendom • 4632-130-121-0-0" at bounding box center [235, 43] width 194 height 16
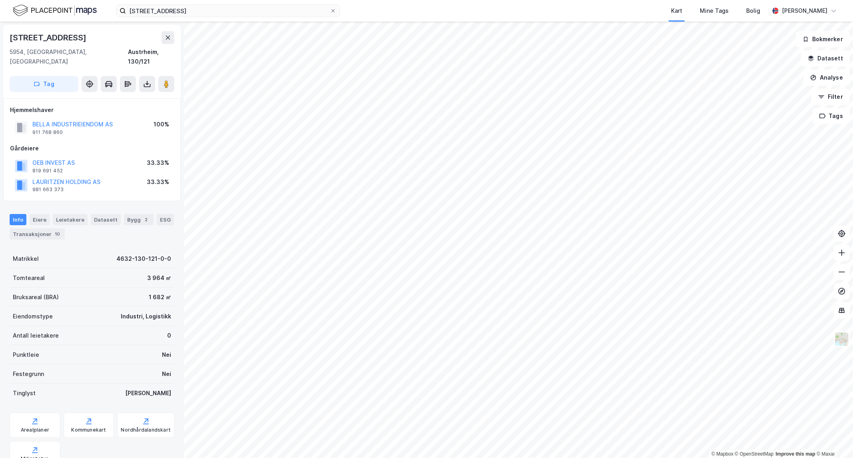
drag, startPoint x: 98, startPoint y: 36, endPoint x: 3, endPoint y: 29, distance: 95.5
click at [3, 29] on div "[STREET_ADDRESS] Austrheim, 130/121 Tag" at bounding box center [92, 62] width 178 height 74
click at [101, 36] on div "[STREET_ADDRESS]" at bounding box center [92, 37] width 165 height 13
drag, startPoint x: 101, startPoint y: 36, endPoint x: 12, endPoint y: 30, distance: 88.6
click at [12, 30] on div "[STREET_ADDRESS] Austrheim, 130/121 Tag" at bounding box center [92, 62] width 178 height 74
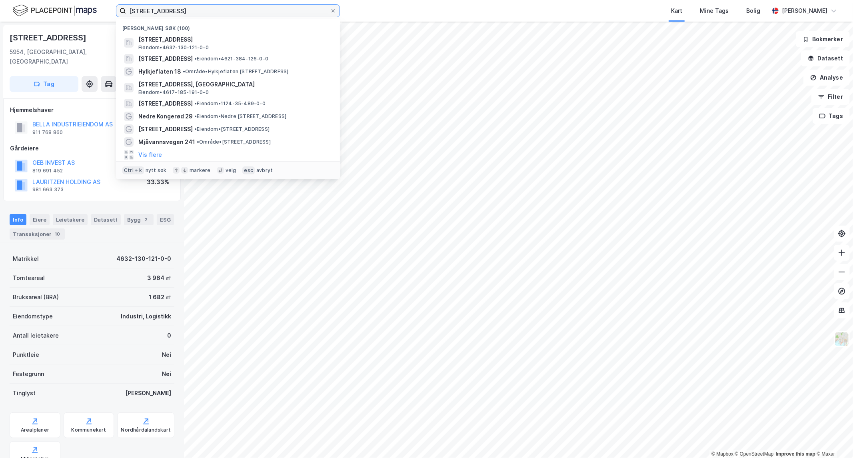
drag, startPoint x: 250, startPoint y: 6, endPoint x: 50, endPoint y: 28, distance: 201.7
click at [50, 28] on div "[STREET_ADDRESS] Nylige søk (100) [STREET_ADDRESS] Eiendom • 4632-130-121-0-0 […" at bounding box center [426, 229] width 853 height 458
paste input "[STREET_ADDRESS]"
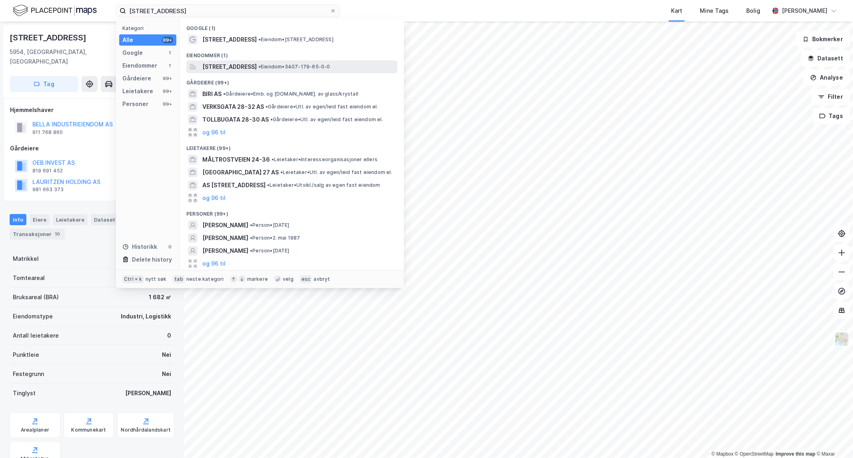
click at [256, 69] on span "[STREET_ADDRESS]" at bounding box center [229, 67] width 54 height 10
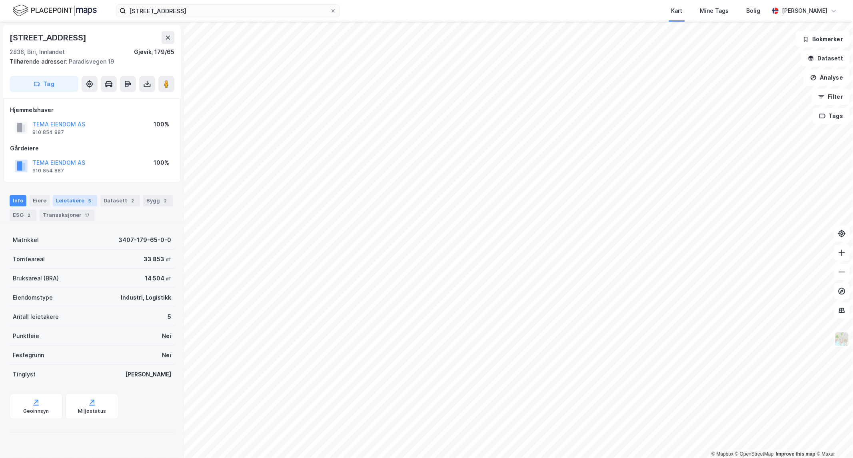
click at [66, 202] on div "Leietakere 5" at bounding box center [75, 200] width 44 height 11
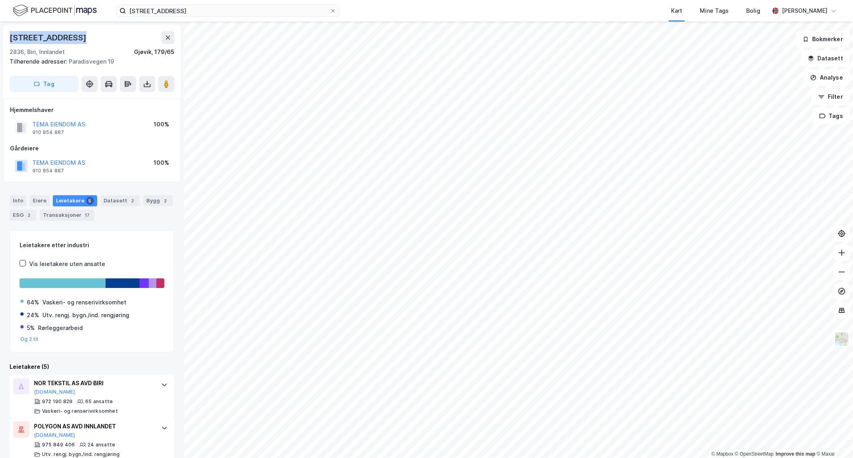
drag, startPoint x: 87, startPoint y: 36, endPoint x: 0, endPoint y: 36, distance: 87.2
click at [0, 36] on div "Skumsrudvegen 27 2836, [GEOGRAPHIC_DATA], Innlandet [GEOGRAPHIC_DATA], 179/65 T…" at bounding box center [92, 240] width 184 height 436
click at [220, 18] on div "[STREET_ADDRESS] Kart Mine Tags Bolig [PERSON_NAME]" at bounding box center [426, 11] width 853 height 22
drag, startPoint x: 226, startPoint y: 10, endPoint x: 43, endPoint y: 11, distance: 183.2
click at [43, 11] on div "[STREET_ADDRESS] Kart Mine Tags Bolig [PERSON_NAME]" at bounding box center [426, 11] width 853 height 22
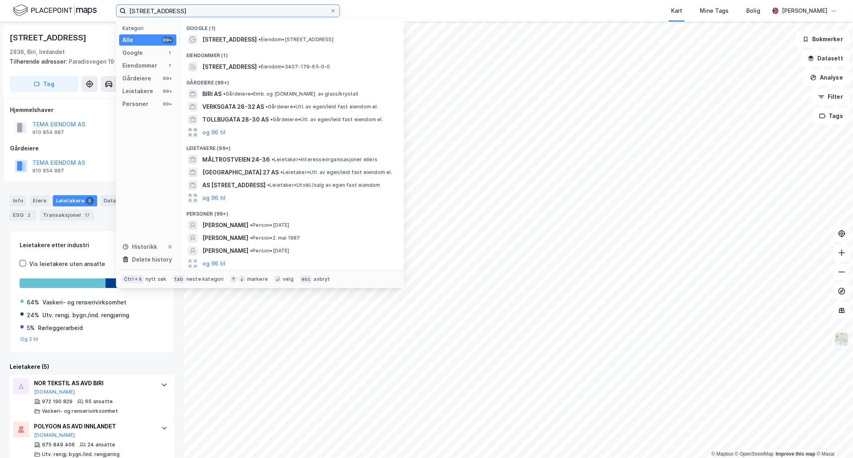
paste input "Hylkjeflaten 16"
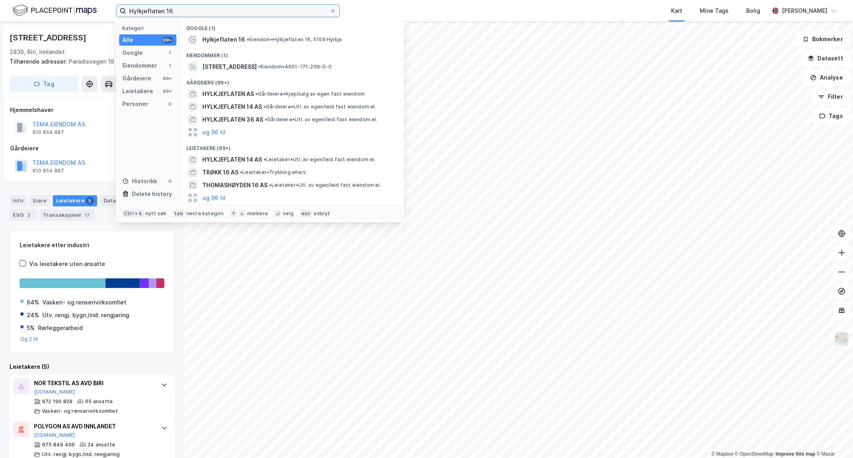
drag, startPoint x: 183, startPoint y: 14, endPoint x: 34, endPoint y: -11, distance: 150.9
click at [34, 0] on html "Hylkjeflaten 16 Kategori Alle 99+ Google 1 Eiendommer 1 Gårdeiere 99+ Leietaker…" at bounding box center [426, 229] width 853 height 458
paste input "[STREET_ADDRESS]"
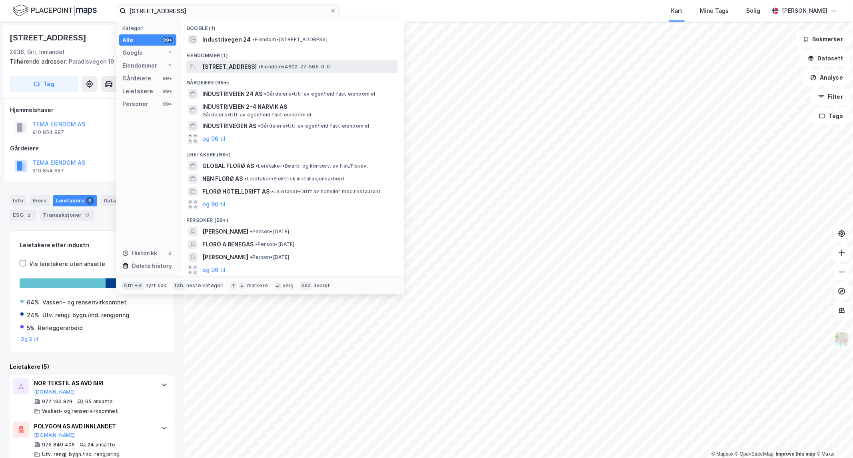
click at [257, 66] on span "[STREET_ADDRESS]" at bounding box center [229, 67] width 54 height 10
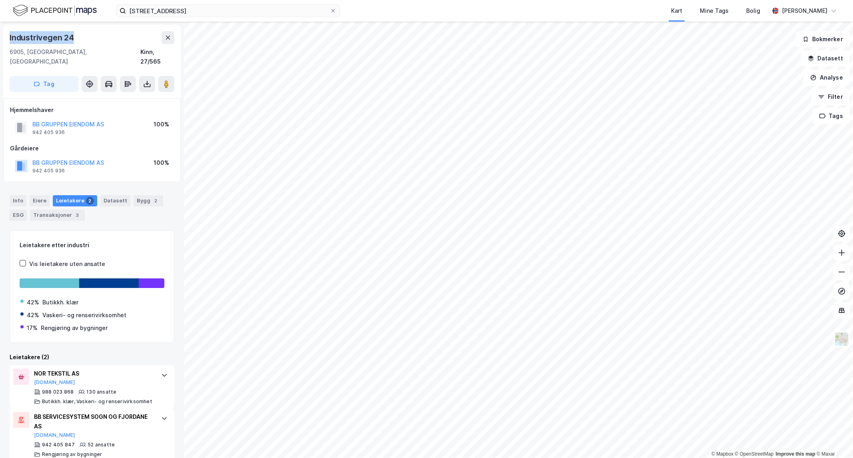
drag, startPoint x: 78, startPoint y: 38, endPoint x: 7, endPoint y: 34, distance: 71.3
click at [7, 34] on div "[STREET_ADDRESS], [GEOGRAPHIC_DATA], 27/565 Tag" at bounding box center [92, 62] width 178 height 74
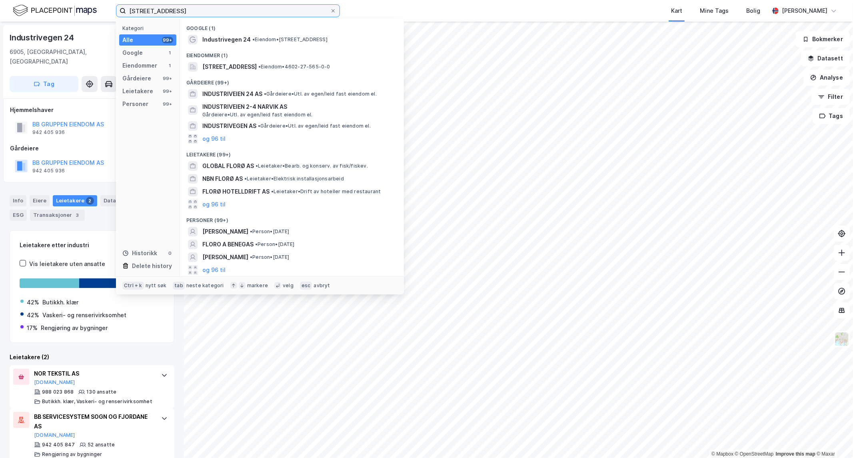
drag, startPoint x: 231, startPoint y: 11, endPoint x: 20, endPoint y: -2, distance: 211.6
click at [20, 0] on html "[STREET_ADDRESS] Kategori Alle 99+ Google 1 Eiendommer 1 Gårdeiere 99+ Leietake…" at bounding box center [426, 229] width 853 height 458
paste input "[STREET_ADDRESS]"
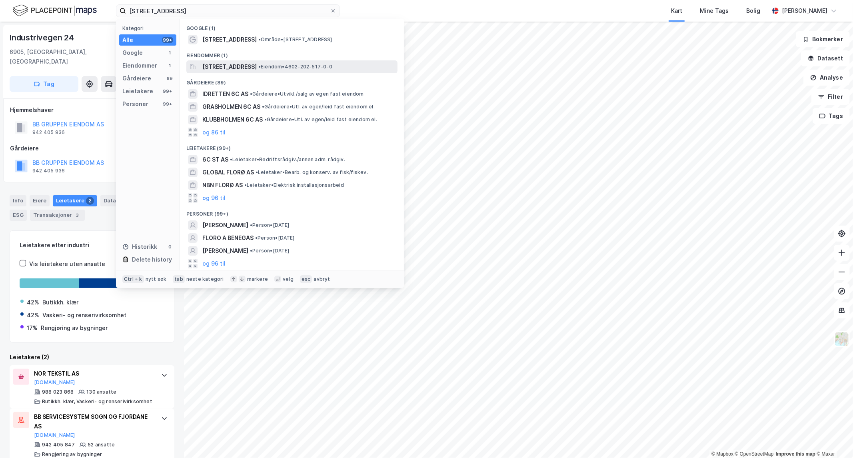
click at [242, 67] on span "[STREET_ADDRESS]" at bounding box center [229, 67] width 54 height 10
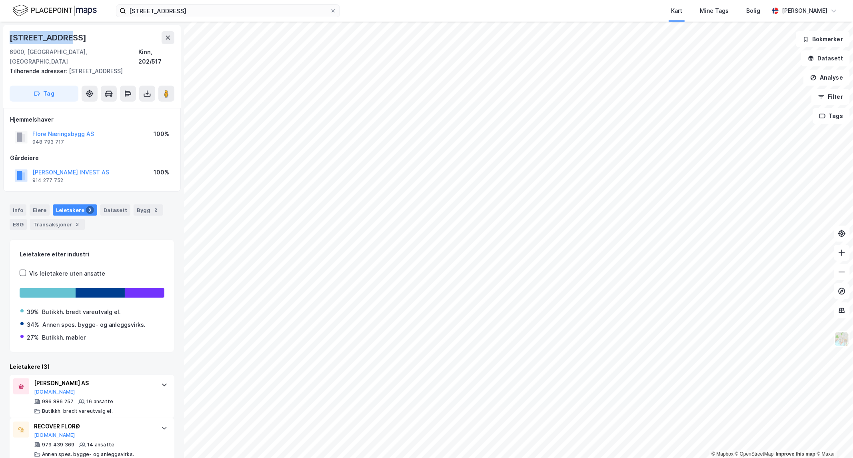
drag, startPoint x: 62, startPoint y: 34, endPoint x: 8, endPoint y: 41, distance: 53.7
click at [8, 41] on div "[STREET_ADDRESS], [GEOGRAPHIC_DATA], 202/517 Tilhørende adresser: [STREET_ADDRE…" at bounding box center [92, 66] width 178 height 83
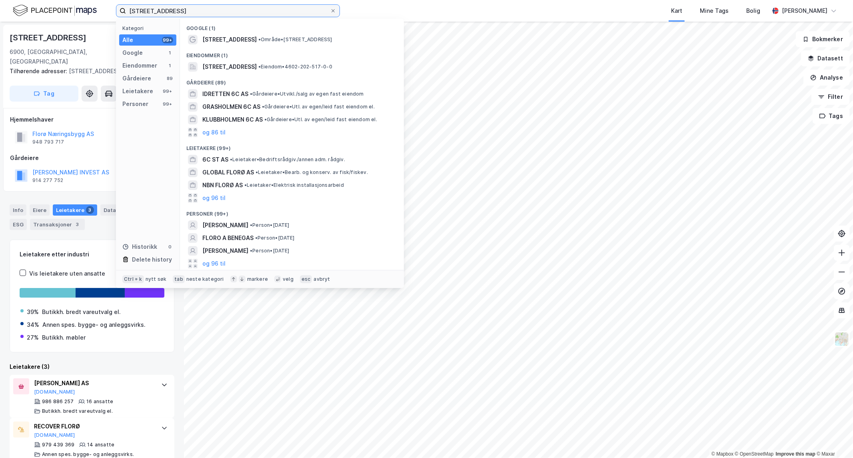
drag, startPoint x: 226, startPoint y: 7, endPoint x: 0, endPoint y: 17, distance: 225.9
click at [0, 17] on div "[STREET_ADDRESS] Kategori Alle 99+ Google 1 Eiendommer 1 Gårdeiere 89 Leietaker…" at bounding box center [426, 11] width 853 height 22
paste input "[STREET_ADDRESS]"
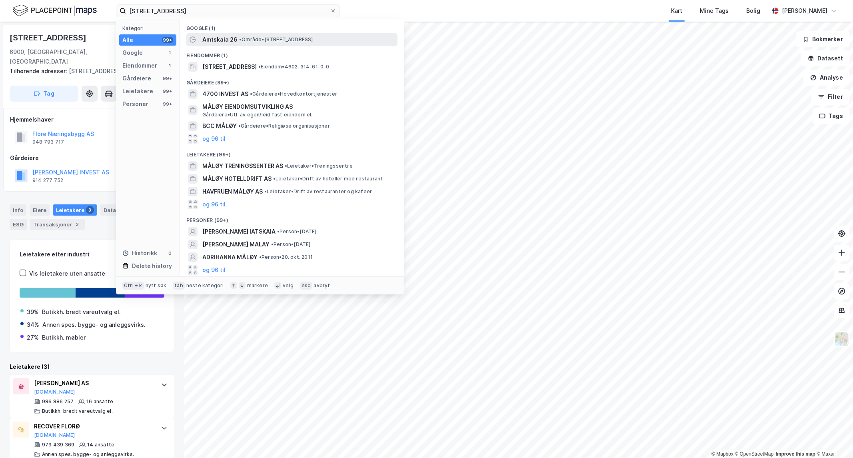
click at [259, 39] on span "• Område • [STREET_ADDRESS]" at bounding box center [276, 39] width 74 height 6
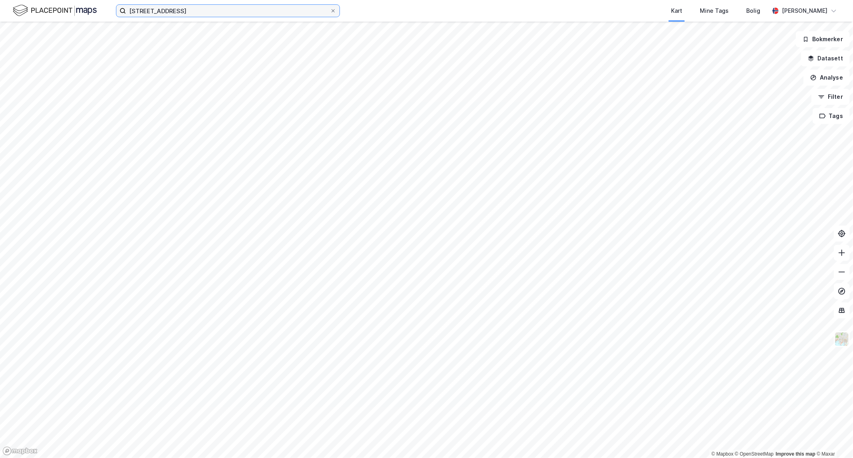
click at [234, 11] on input "[STREET_ADDRESS]" at bounding box center [228, 11] width 204 height 12
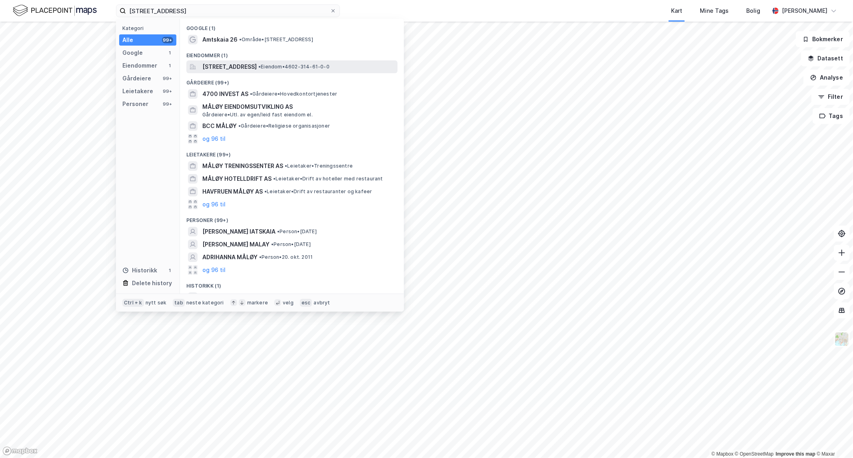
click at [239, 66] on span "[STREET_ADDRESS]" at bounding box center [229, 67] width 54 height 10
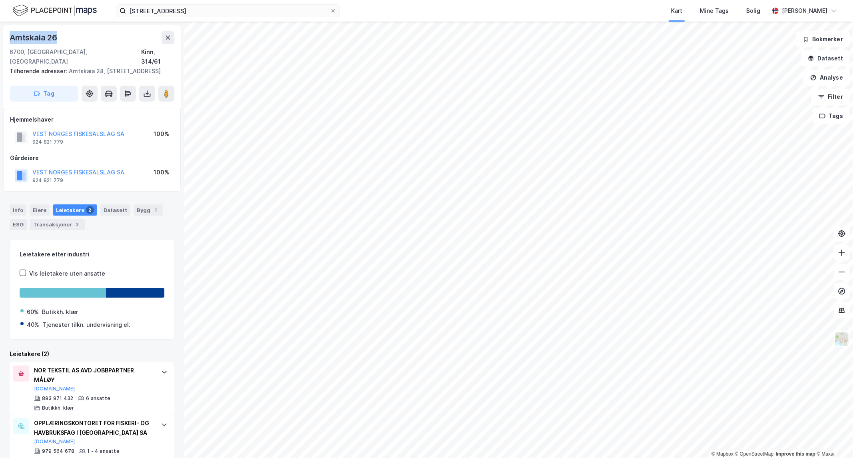
drag, startPoint x: 55, startPoint y: 35, endPoint x: 6, endPoint y: 30, distance: 49.5
click at [6, 30] on div "Amtskaia [STREET_ADDRESS] Tilhørende adresser: [GEOGRAPHIC_DATA], Amtskaia 30 T…" at bounding box center [92, 66] width 178 height 83
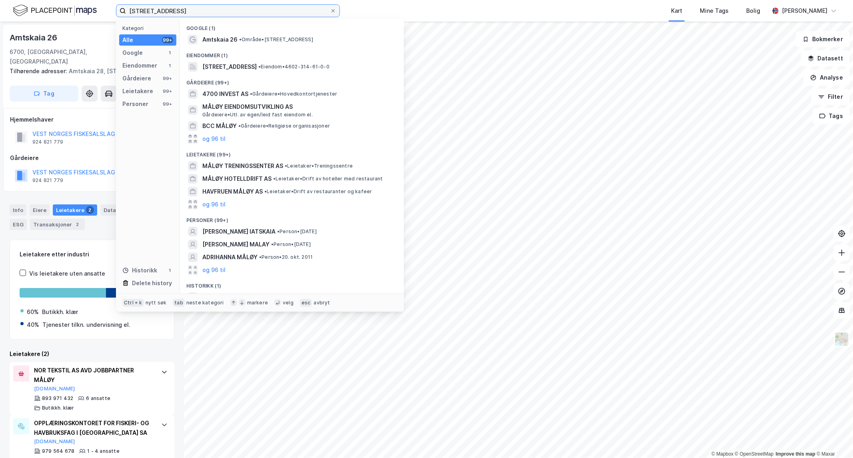
drag, startPoint x: 223, startPoint y: 15, endPoint x: 22, endPoint y: -10, distance: 202.7
click at [22, 0] on html "Amtskaia 26, 6700 Måløy Kategori Alle 99+ Google 1 Eiendommer 1 Gårdeiere 99+ L…" at bounding box center [426, 229] width 853 height 458
paste input "[STREET_ADDRESS]"
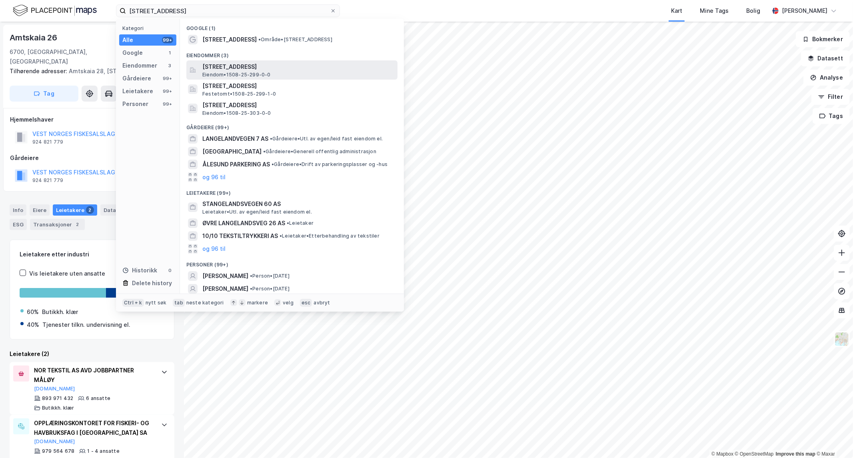
click at [281, 72] on div "[STREET_ADDRESS] Eiendom • 1508-25-299-0-0" at bounding box center [299, 70] width 194 height 16
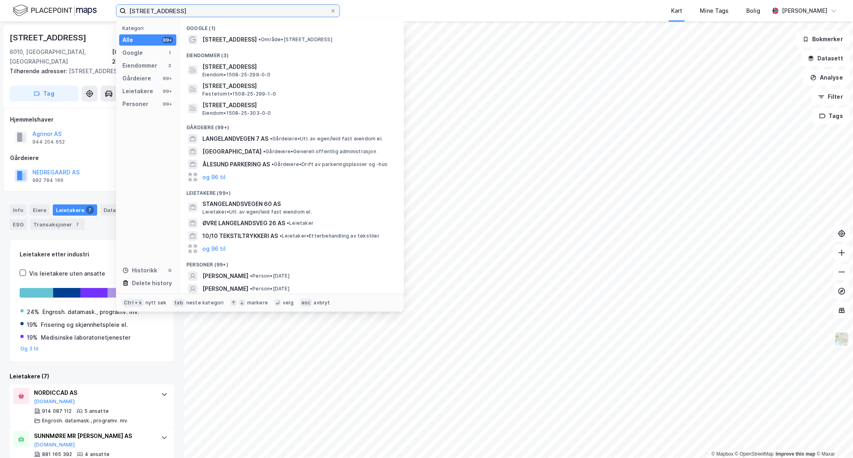
drag, startPoint x: 258, startPoint y: 10, endPoint x: 0, endPoint y: 0, distance: 258.6
click at [0, 0] on div "[STREET_ADDRESS] Kategori Alle 99+ Google 1 Eiendommer 3 Gårdeiere 99+ Leietake…" at bounding box center [426, 11] width 853 height 22
paste input "[STREET_ADDRESS]"
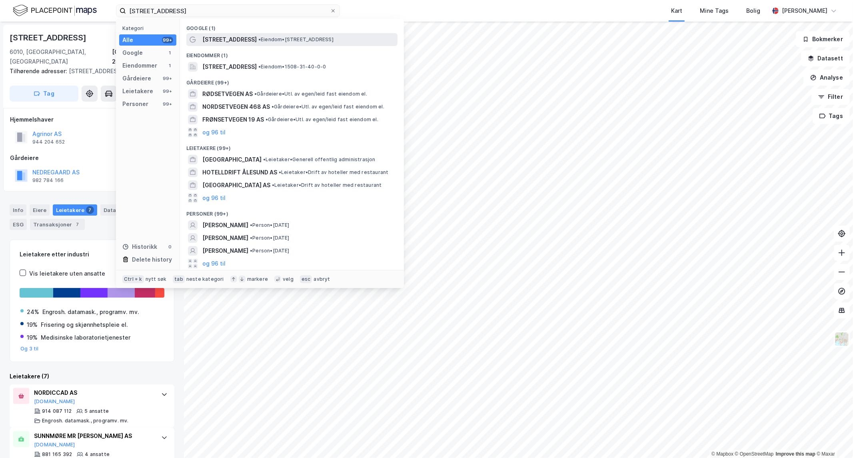
click at [273, 42] on span "• Eiendom • [STREET_ADDRESS]" at bounding box center [295, 39] width 75 height 6
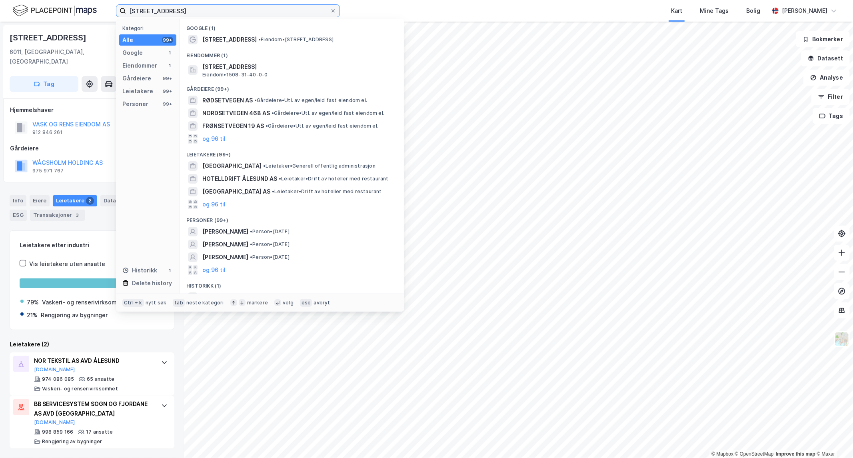
drag, startPoint x: 238, startPoint y: 9, endPoint x: 118, endPoint y: 10, distance: 120.0
click at [118, 10] on label "[STREET_ADDRESS]" at bounding box center [228, 10] width 224 height 13
paste input "[STREET_ADDRESS]"
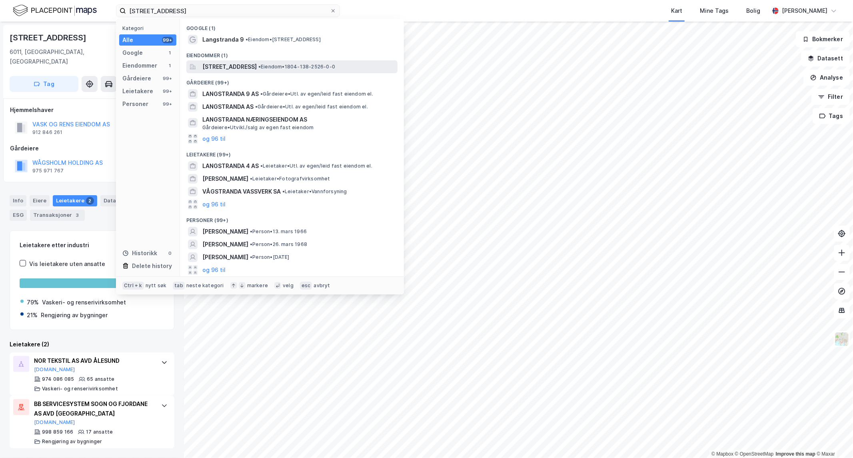
click at [257, 68] on span "[STREET_ADDRESS]" at bounding box center [229, 67] width 54 height 10
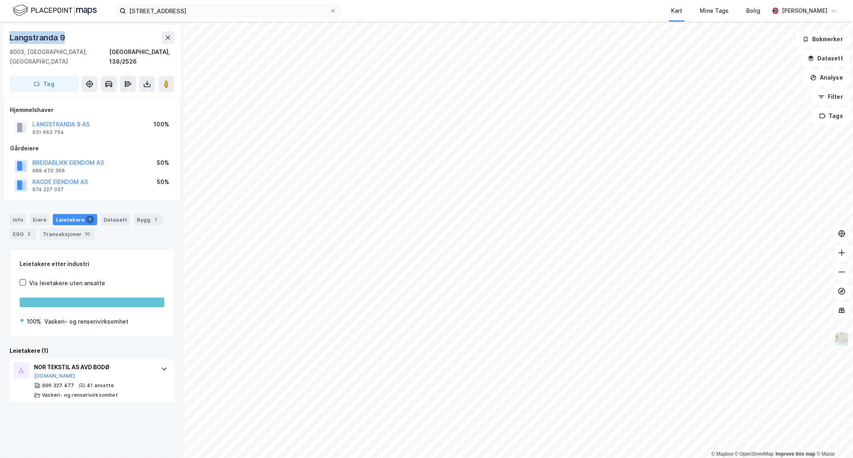
drag, startPoint x: 70, startPoint y: 37, endPoint x: 8, endPoint y: 35, distance: 61.2
click at [8, 35] on div "[STREET_ADDRESS]" at bounding box center [92, 62] width 178 height 74
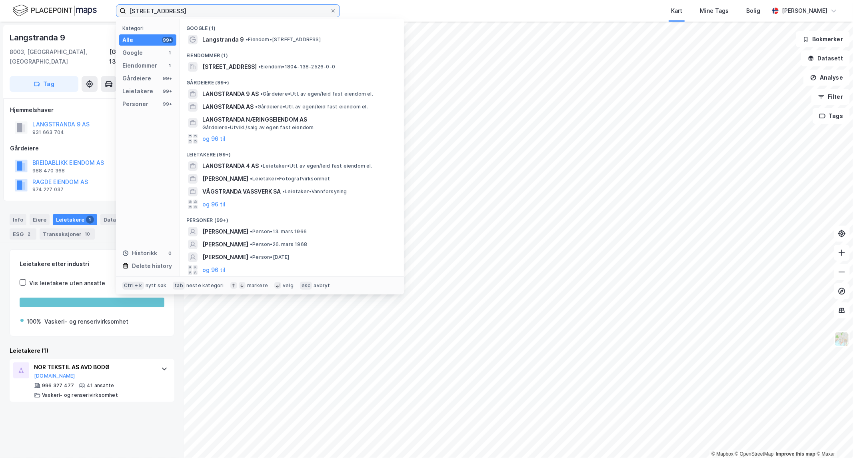
drag, startPoint x: 210, startPoint y: 10, endPoint x: 43, endPoint y: -17, distance: 169.7
click at [43, 0] on html "Langstranda 9, 8003 Bodø Kategori Alle 99+ Google 1 Eiendommer 1 Gårdeiere 99+ …" at bounding box center [426, 229] width 853 height 458
paste input "[STREET_ADDRESS]"
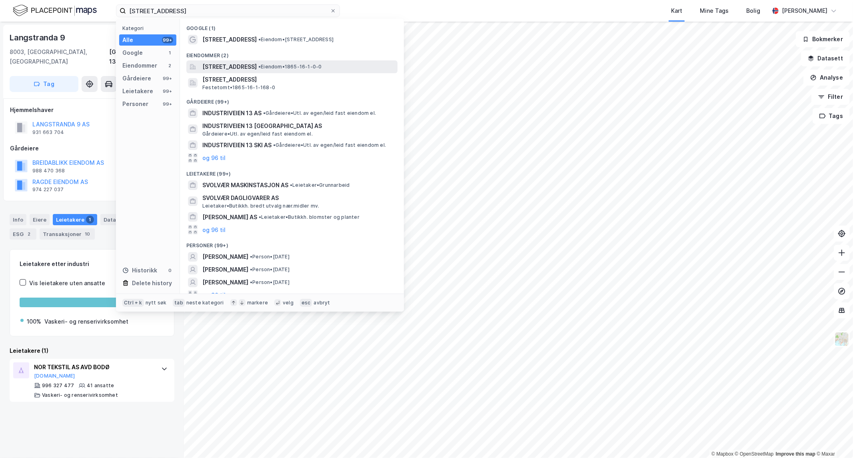
click at [257, 66] on span "[STREET_ADDRESS]" at bounding box center [229, 67] width 54 height 10
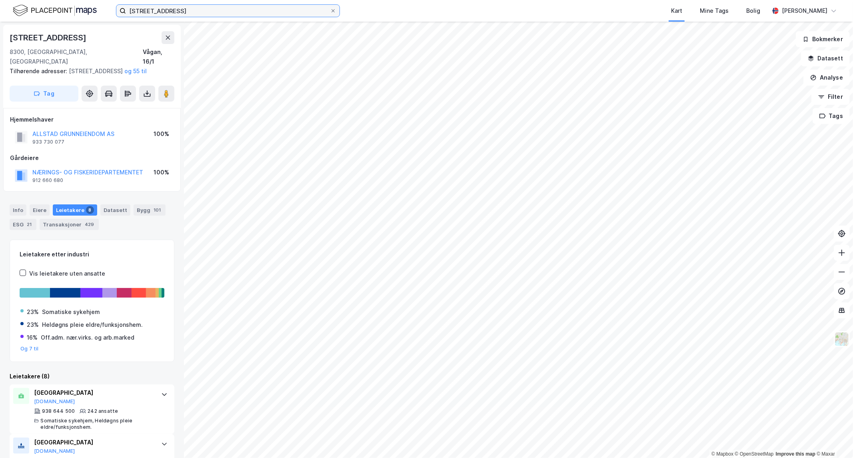
click at [234, 10] on input "[STREET_ADDRESS]" at bounding box center [228, 11] width 204 height 12
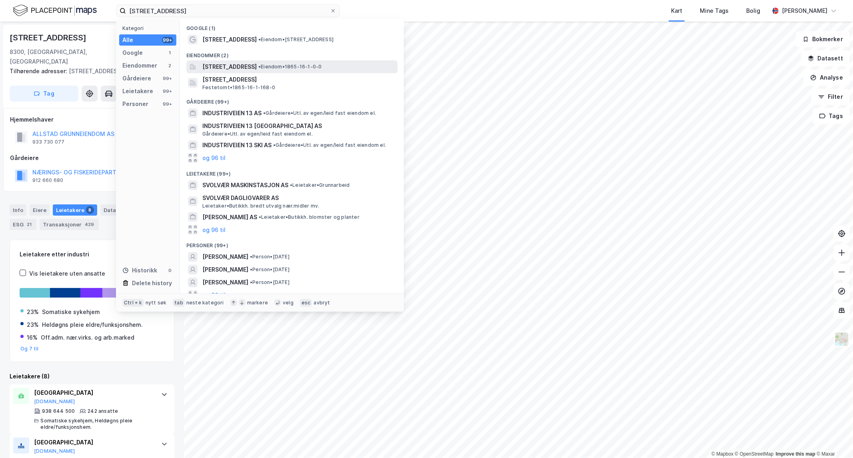
click at [242, 66] on span "[STREET_ADDRESS]" at bounding box center [229, 67] width 54 height 10
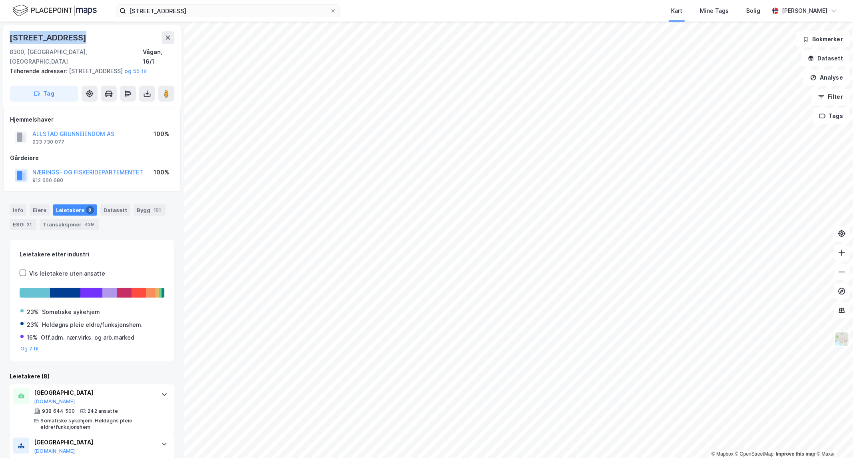
drag, startPoint x: 75, startPoint y: 36, endPoint x: 3, endPoint y: 37, distance: 72.0
click at [3, 37] on div "[STREET_ADDRESS] Tilhørende adresser: [STREET_ADDRESS] 79 og 55 til Tag" at bounding box center [92, 66] width 178 height 83
drag, startPoint x: 148, startPoint y: 173, endPoint x: 19, endPoint y: 176, distance: 129.3
click at [19, 176] on div "NÆRINGS- OG FISKERIDEPARTEMENTET 912 660 680 100%" at bounding box center [92, 175] width 164 height 19
drag, startPoint x: 232, startPoint y: 17, endPoint x: 114, endPoint y: 5, distance: 118.6
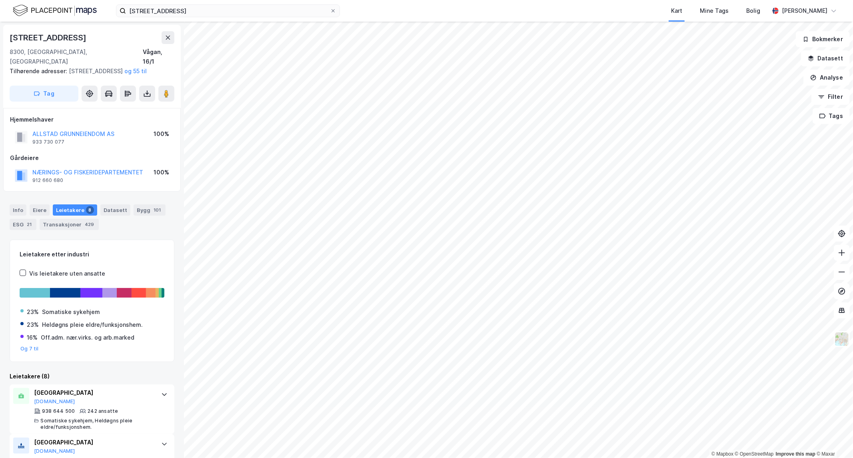
click at [114, 5] on div "[STREET_ADDRESS] Kart Mine Tags Bolig [PERSON_NAME]" at bounding box center [426, 11] width 853 height 22
click at [232, 14] on input "[STREET_ADDRESS]" at bounding box center [228, 11] width 204 height 12
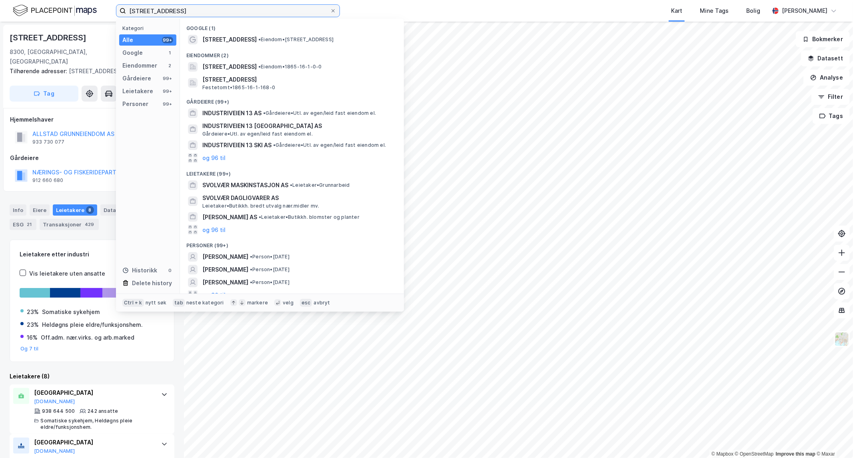
drag, startPoint x: 234, startPoint y: 12, endPoint x: 0, endPoint y: 8, distance: 234.1
click at [0, 8] on div "[STREET_ADDRESS] Kategori Alle 99+ Google 1 Eiendommer 2 Gårdeiere 99+ Leietake…" at bounding box center [426, 11] width 853 height 22
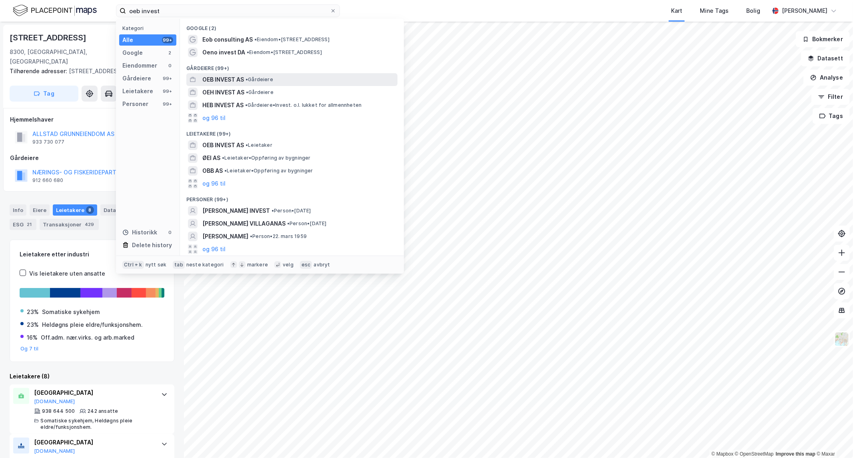
click at [234, 81] on span "OEB INVEST AS" at bounding box center [223, 80] width 42 height 10
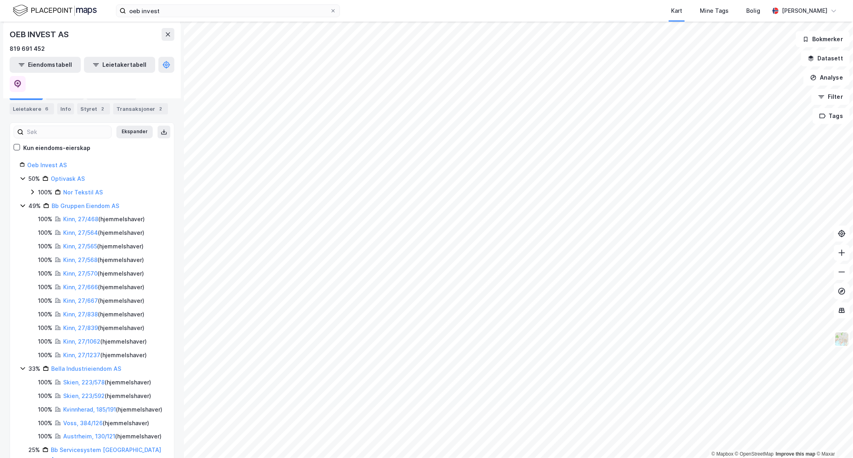
scroll to position [84, 0]
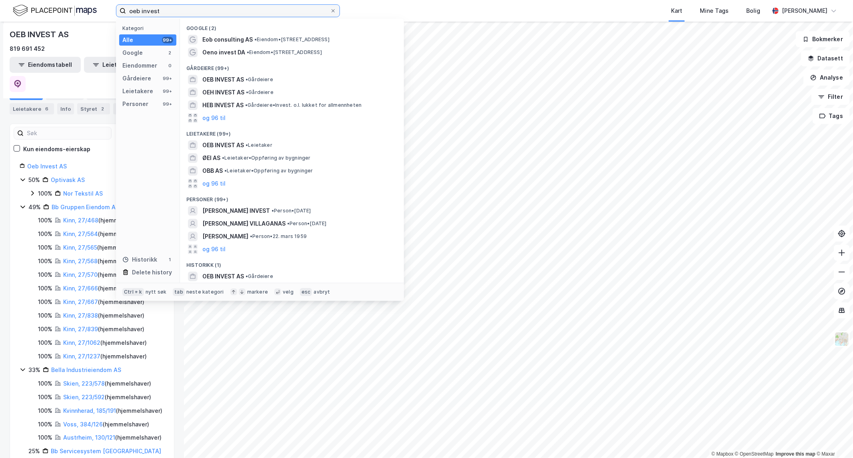
drag, startPoint x: 169, startPoint y: 10, endPoint x: 71, endPoint y: 21, distance: 98.6
click at [71, 21] on div "oeb invest Kategori Alle 99+ Google 2 Eiendommer 0 Gårdeiere 99+ Leietakere 99+…" at bounding box center [426, 11] width 853 height 22
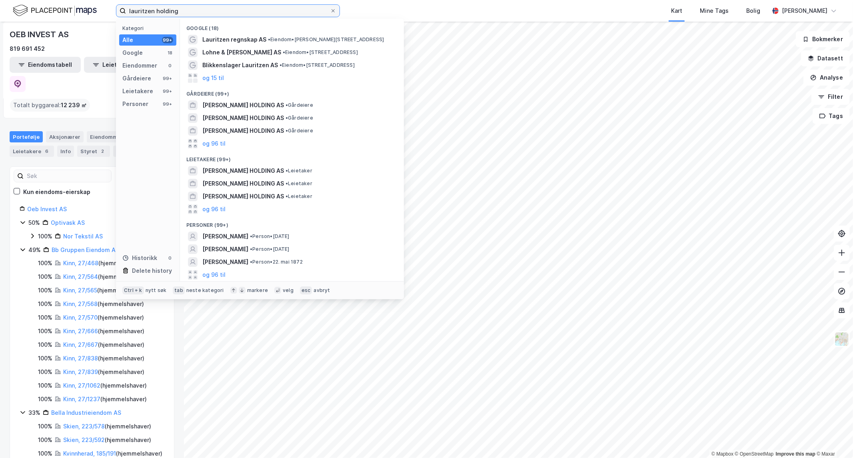
scroll to position [0, 0]
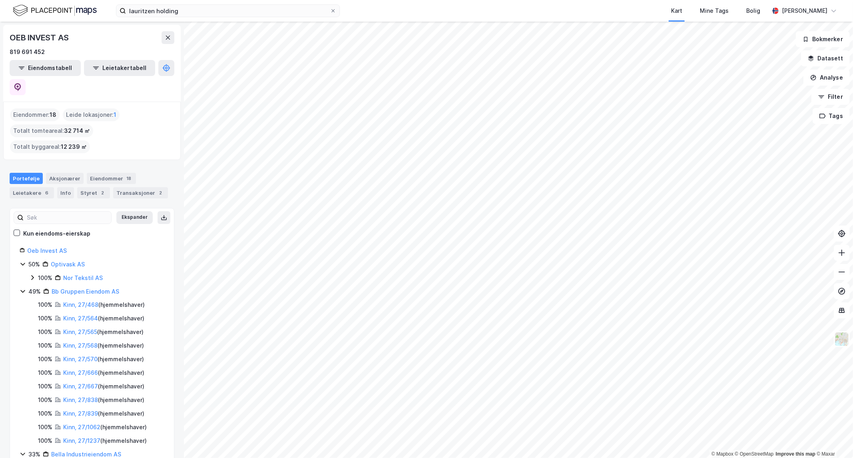
click at [83, 41] on div "OEB INVEST AS" at bounding box center [92, 37] width 165 height 13
click at [73, 274] on link "Nor Tekstil AS" at bounding box center [83, 277] width 40 height 7
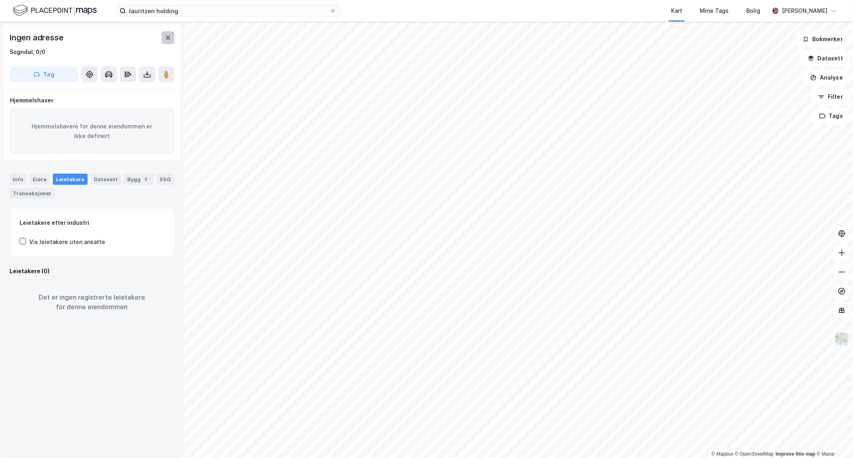
click at [170, 38] on icon at bounding box center [168, 37] width 6 height 6
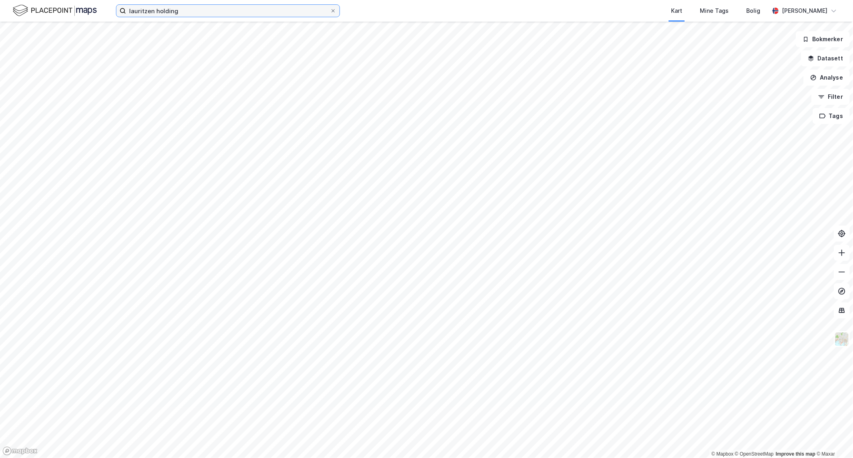
click at [184, 8] on input "lauritzen holding" at bounding box center [228, 11] width 204 height 12
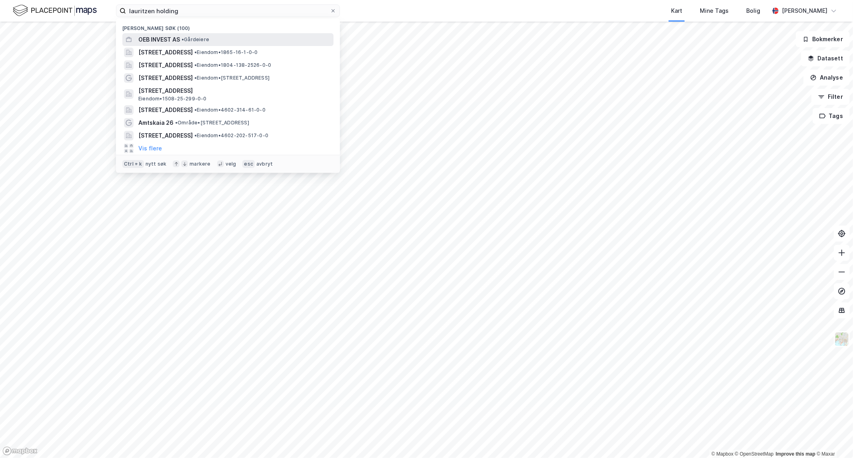
click at [231, 39] on div "OEB INVEST AS • Gårdeiere" at bounding box center [235, 40] width 194 height 10
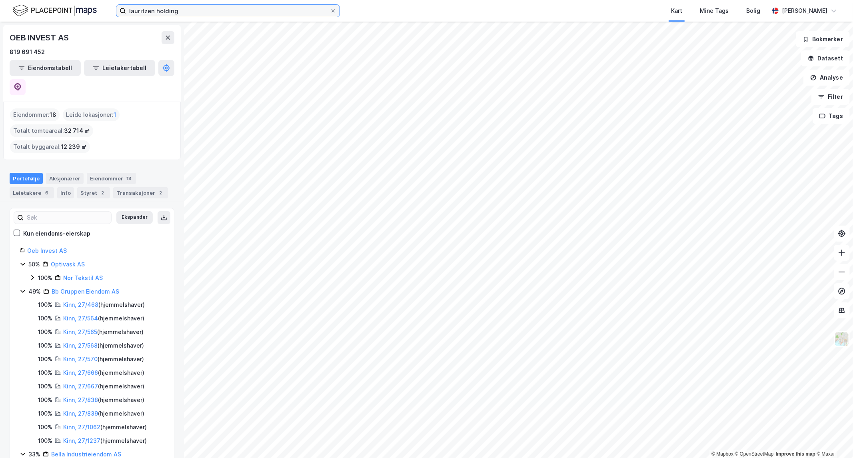
drag, startPoint x: 201, startPoint y: 14, endPoint x: 0, endPoint y: 60, distance: 206.2
click at [0, 60] on div "lauritzen holding Kart Mine Tags Bolig [PERSON_NAME] © Mapbox © OpenStreetMap I…" at bounding box center [426, 229] width 853 height 458
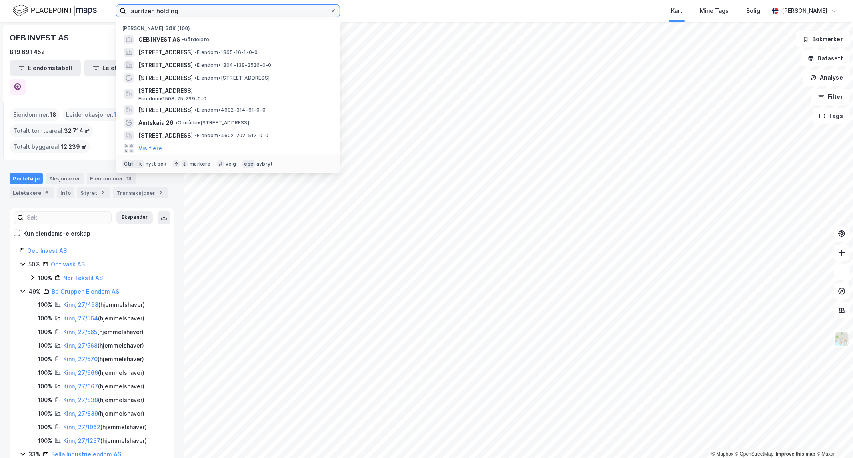
paste input "[STREET_ADDRESS]"
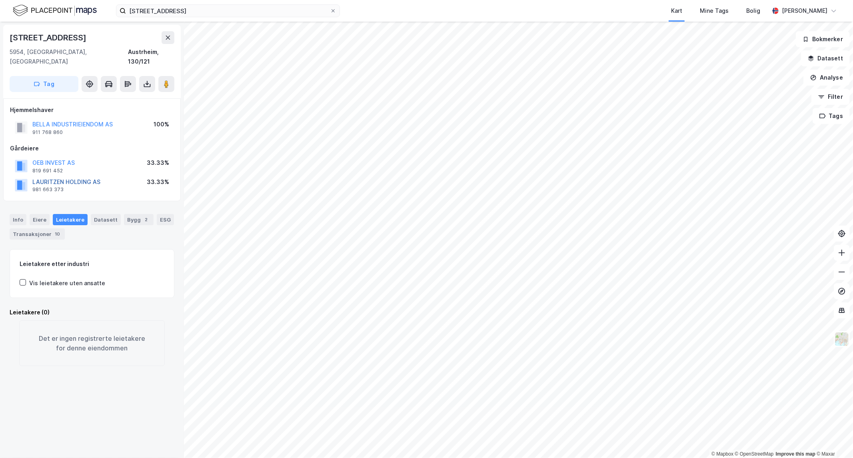
click at [0, 0] on button "LAURITZEN HOLDING AS" at bounding box center [0, 0] width 0 height 0
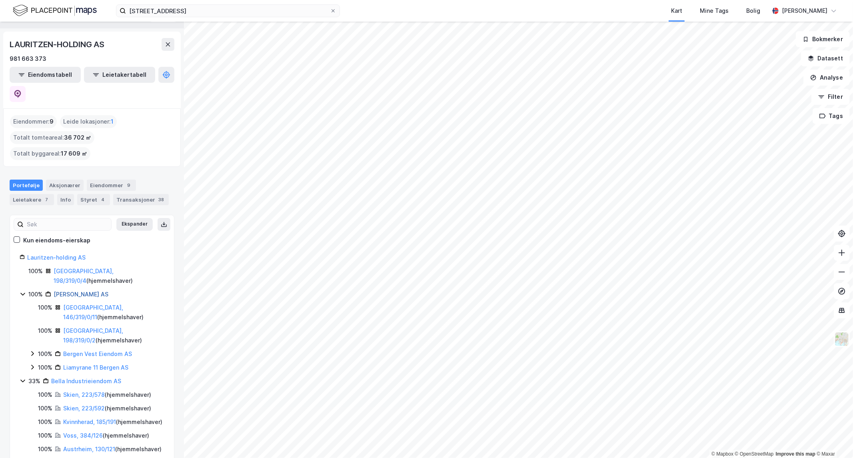
scroll to position [22, 0]
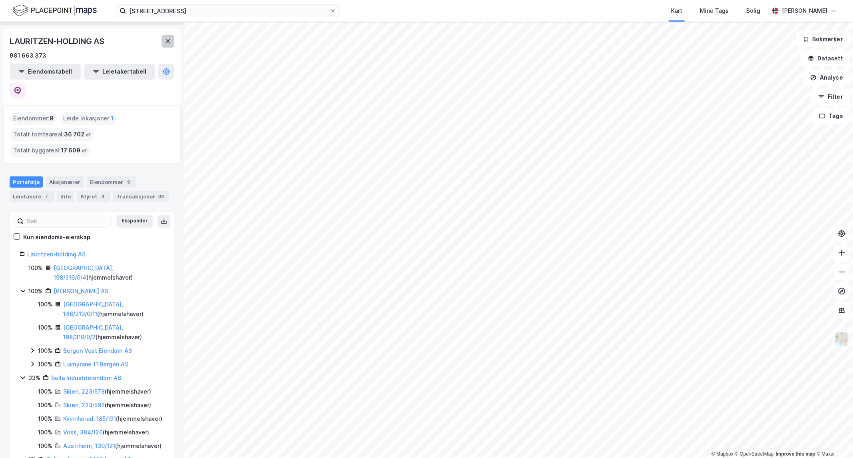
click at [167, 43] on icon at bounding box center [168, 41] width 6 height 6
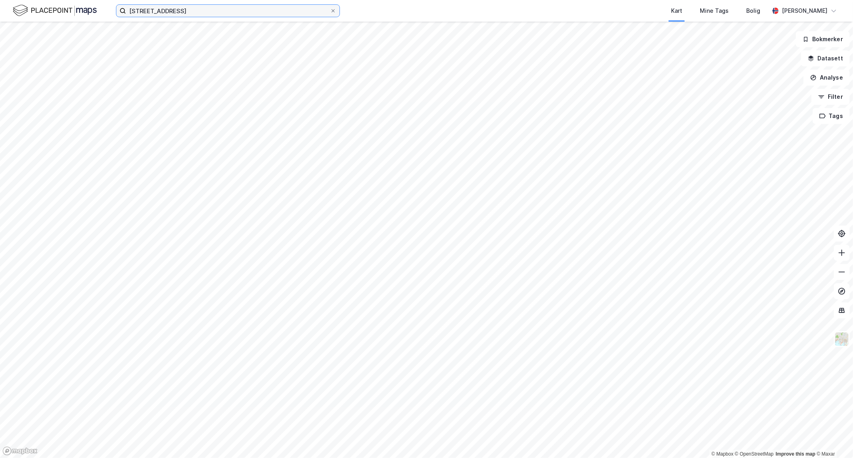
click at [238, 13] on input "[STREET_ADDRESS]" at bounding box center [228, 11] width 204 height 12
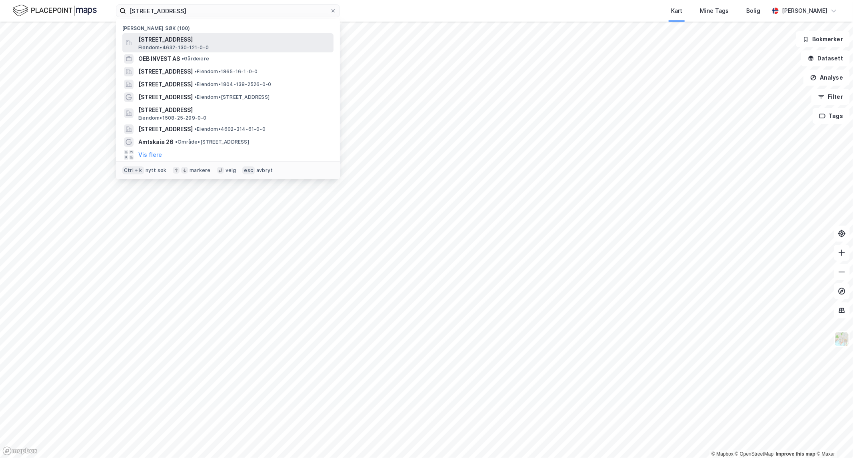
click at [202, 44] on span "Eiendom • 4632-130-121-0-0" at bounding box center [173, 47] width 70 height 6
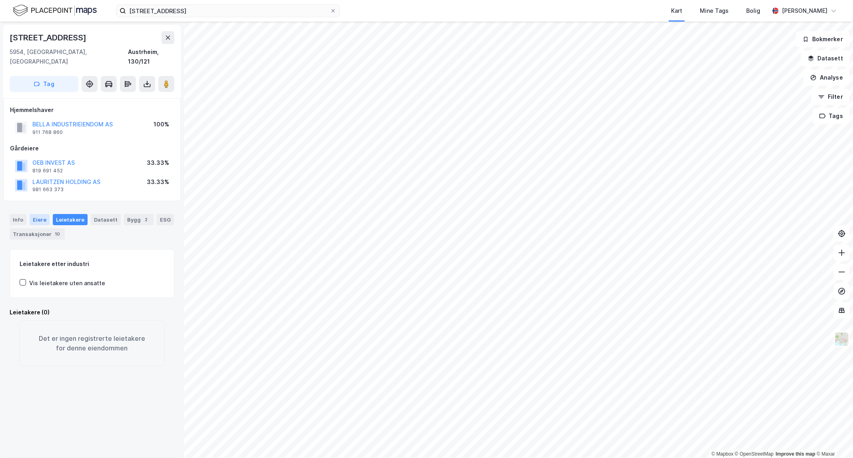
click at [38, 214] on div "Eiere" at bounding box center [40, 219] width 20 height 11
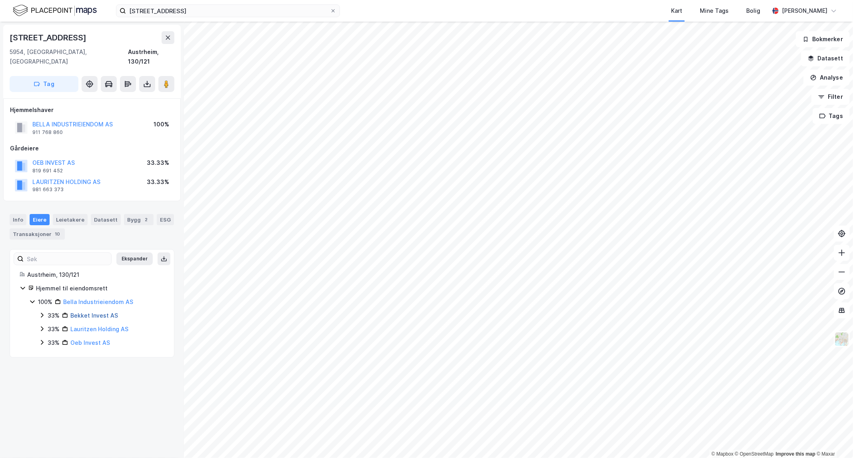
click at [93, 312] on link "Bekket Invest AS" at bounding box center [94, 315] width 48 height 7
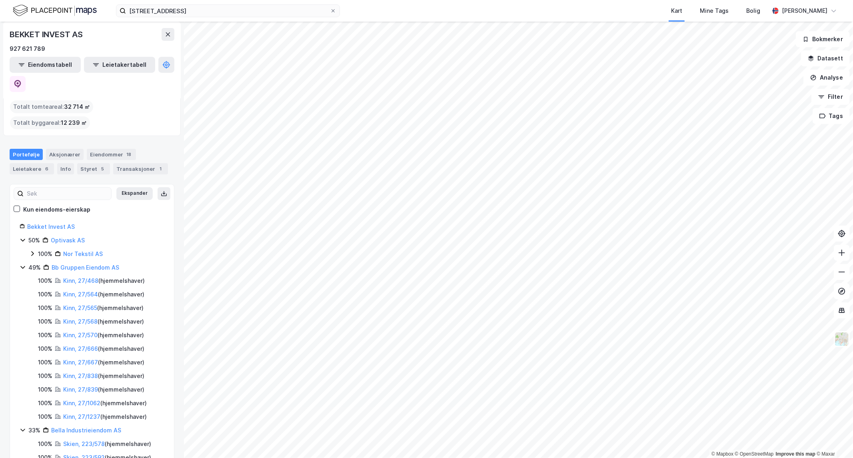
scroll to position [111, 0]
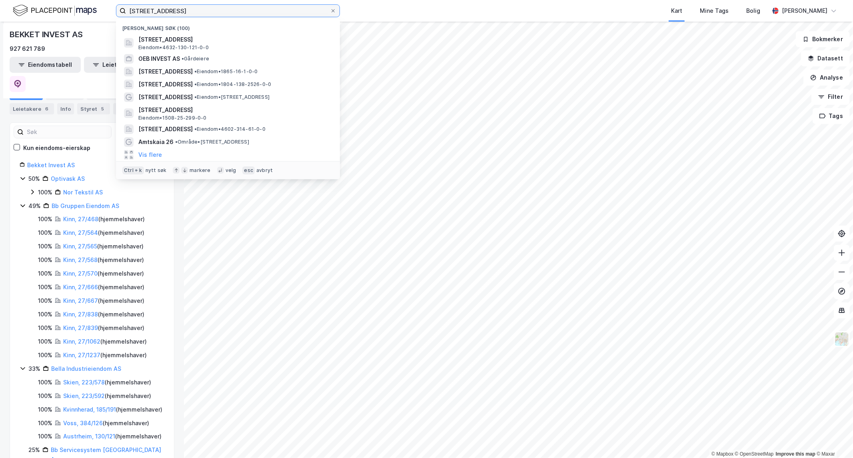
drag, startPoint x: 232, startPoint y: 12, endPoint x: 32, endPoint y: 5, distance: 200.1
click at [32, 5] on div "Mongstadvegen 1004 Nylige søk (100) [STREET_ADDRESS] Eiendom • 4632-130-121-0-0…" at bounding box center [426, 11] width 853 height 22
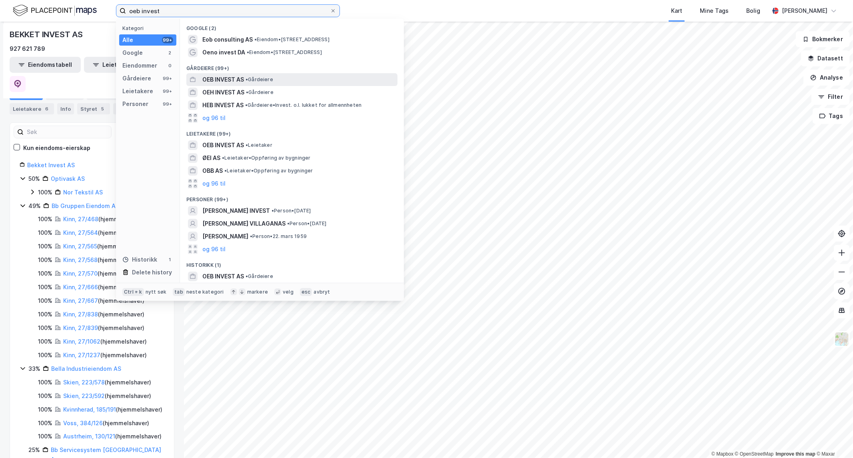
type input "oeb invest"
click at [262, 83] on div "OEB INVEST AS • Gårdeiere" at bounding box center [299, 80] width 194 height 10
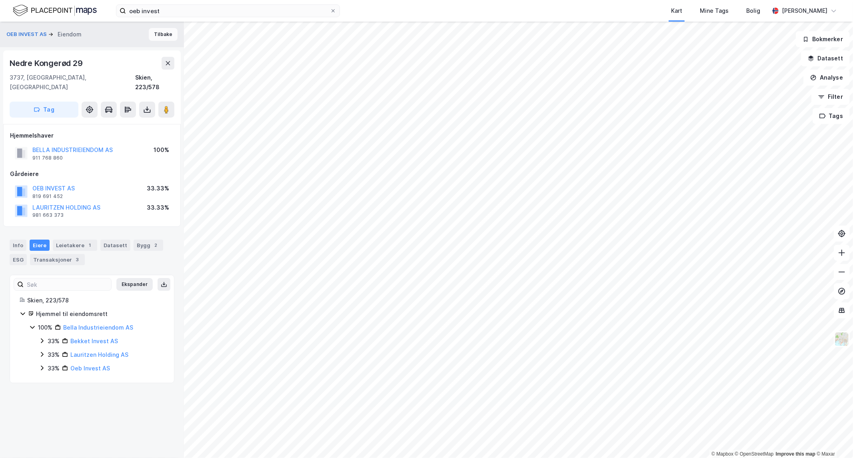
click at [158, 32] on button "Tilbake" at bounding box center [163, 34] width 29 height 13
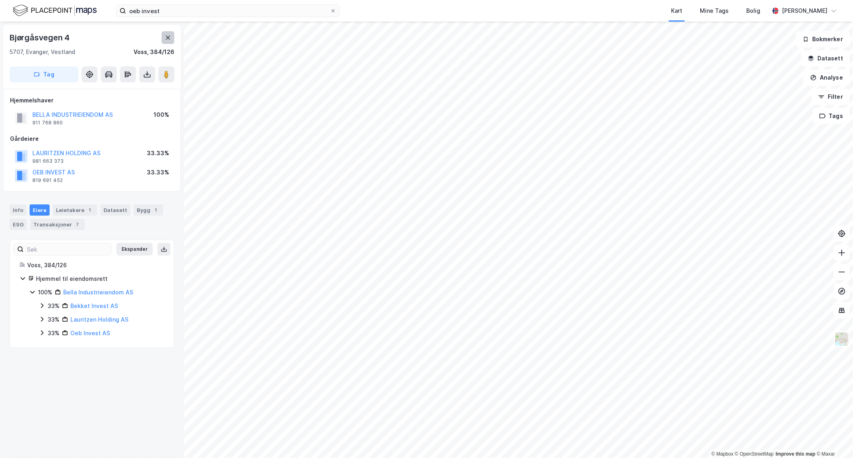
click at [167, 39] on icon at bounding box center [168, 37] width 6 height 6
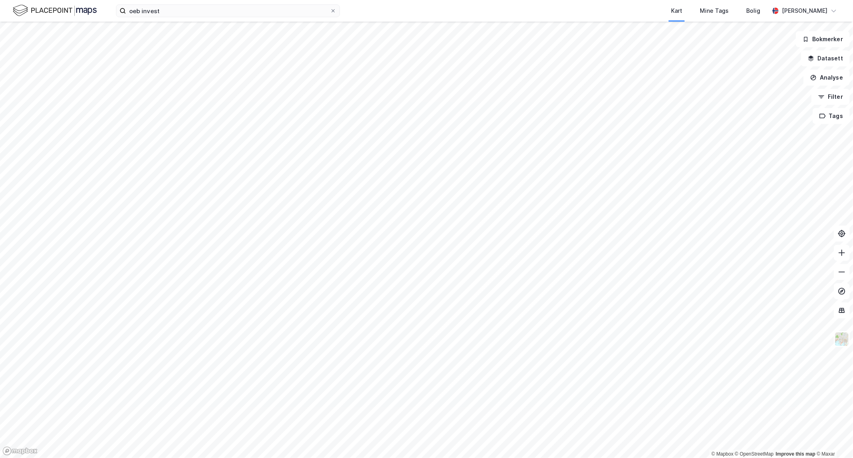
click at [177, 20] on div "oeb invest Kart Mine Tags Bolig [PERSON_NAME]" at bounding box center [426, 11] width 853 height 22
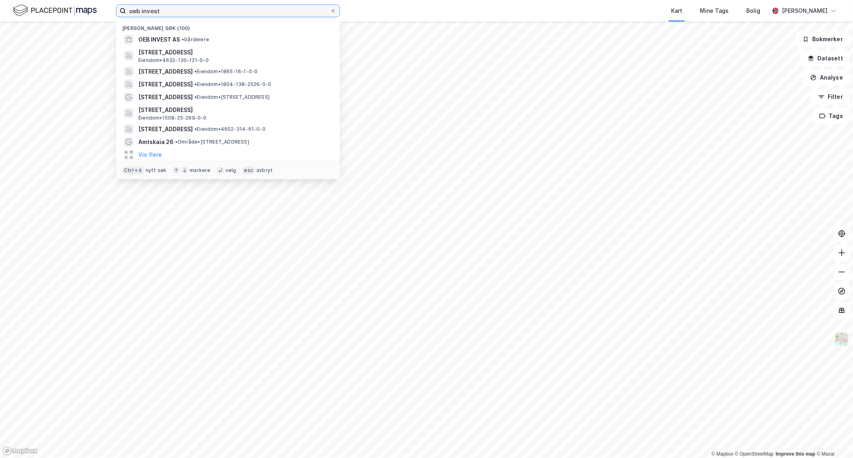
click at [177, 15] on input "oeb invest" at bounding box center [228, 11] width 204 height 12
click at [184, 40] on span "•" at bounding box center [183, 39] width 2 height 6
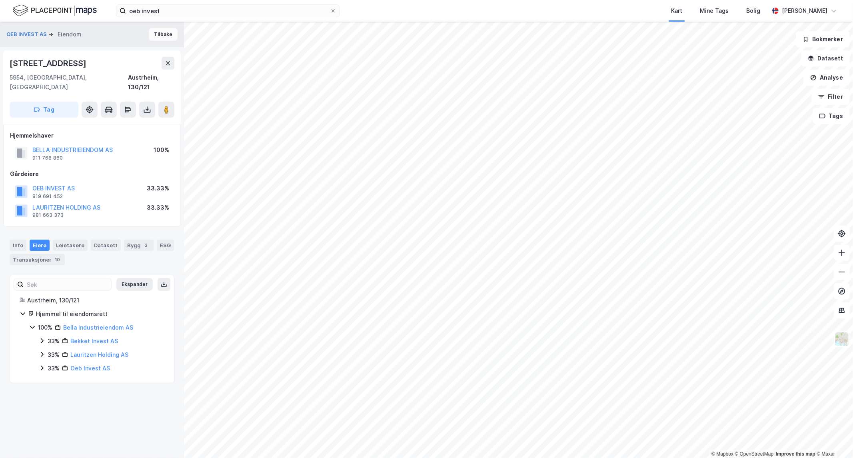
click at [161, 33] on button "Tilbake" at bounding box center [163, 34] width 29 height 13
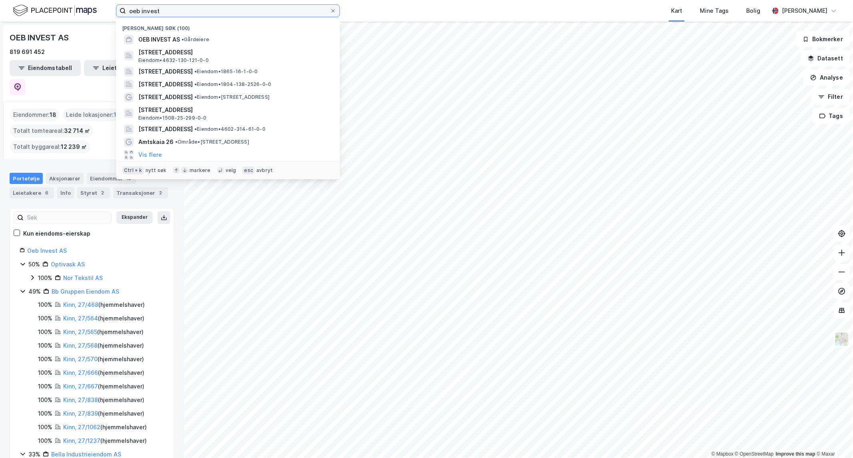
click at [173, 10] on input "oeb invest" at bounding box center [228, 11] width 204 height 12
click at [181, 35] on div "OEB INVEST AS • Gårdeiere" at bounding box center [235, 40] width 194 height 10
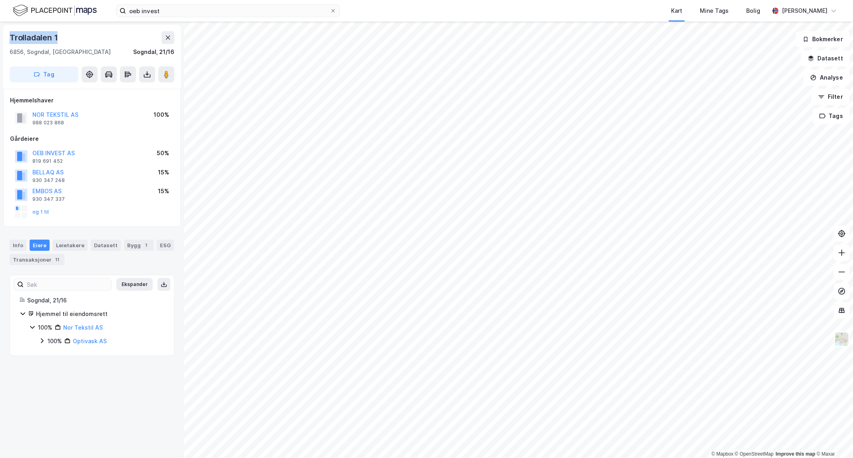
drag, startPoint x: 57, startPoint y: 34, endPoint x: 9, endPoint y: 31, distance: 48.1
click at [9, 31] on div "[STREET_ADDRESS] Sogndal, 21/16 Tag" at bounding box center [92, 57] width 178 height 64
drag, startPoint x: 82, startPoint y: 152, endPoint x: 33, endPoint y: 154, distance: 48.8
click at [33, 154] on div "OEB INVEST AS 819 691 452 50%" at bounding box center [92, 156] width 164 height 19
click at [165, 42] on button at bounding box center [168, 37] width 13 height 13
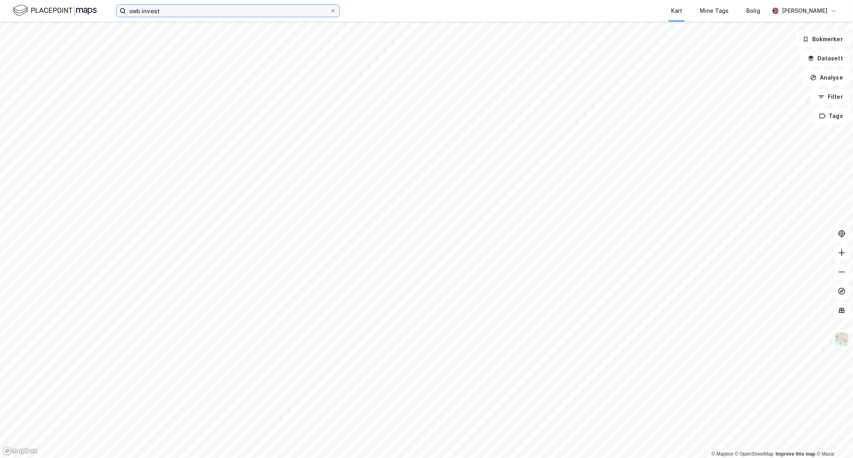
click at [170, 14] on input "oeb invest" at bounding box center [228, 11] width 204 height 12
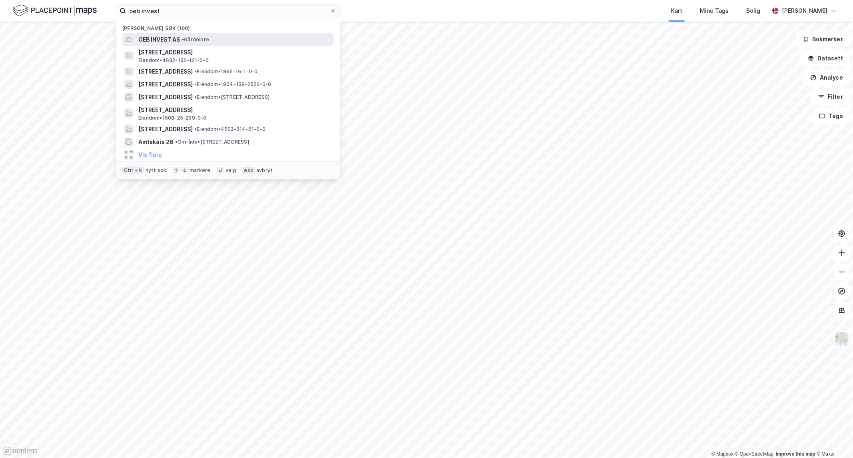
click at [180, 42] on span "OEB INVEST AS" at bounding box center [159, 40] width 42 height 10
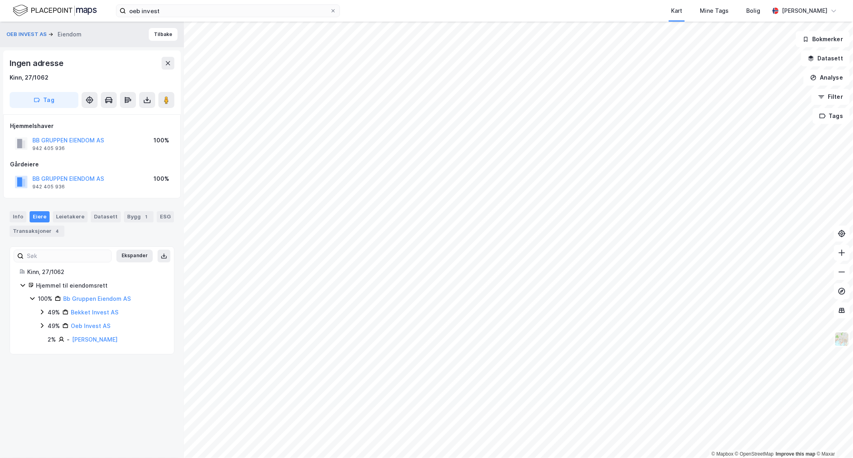
click at [158, 22] on div "OEB INVEST AS [PERSON_NAME]" at bounding box center [92, 35] width 184 height 26
click at [155, 31] on button "Tilbake" at bounding box center [163, 34] width 29 height 13
